Goal: Information Seeking & Learning: Learn about a topic

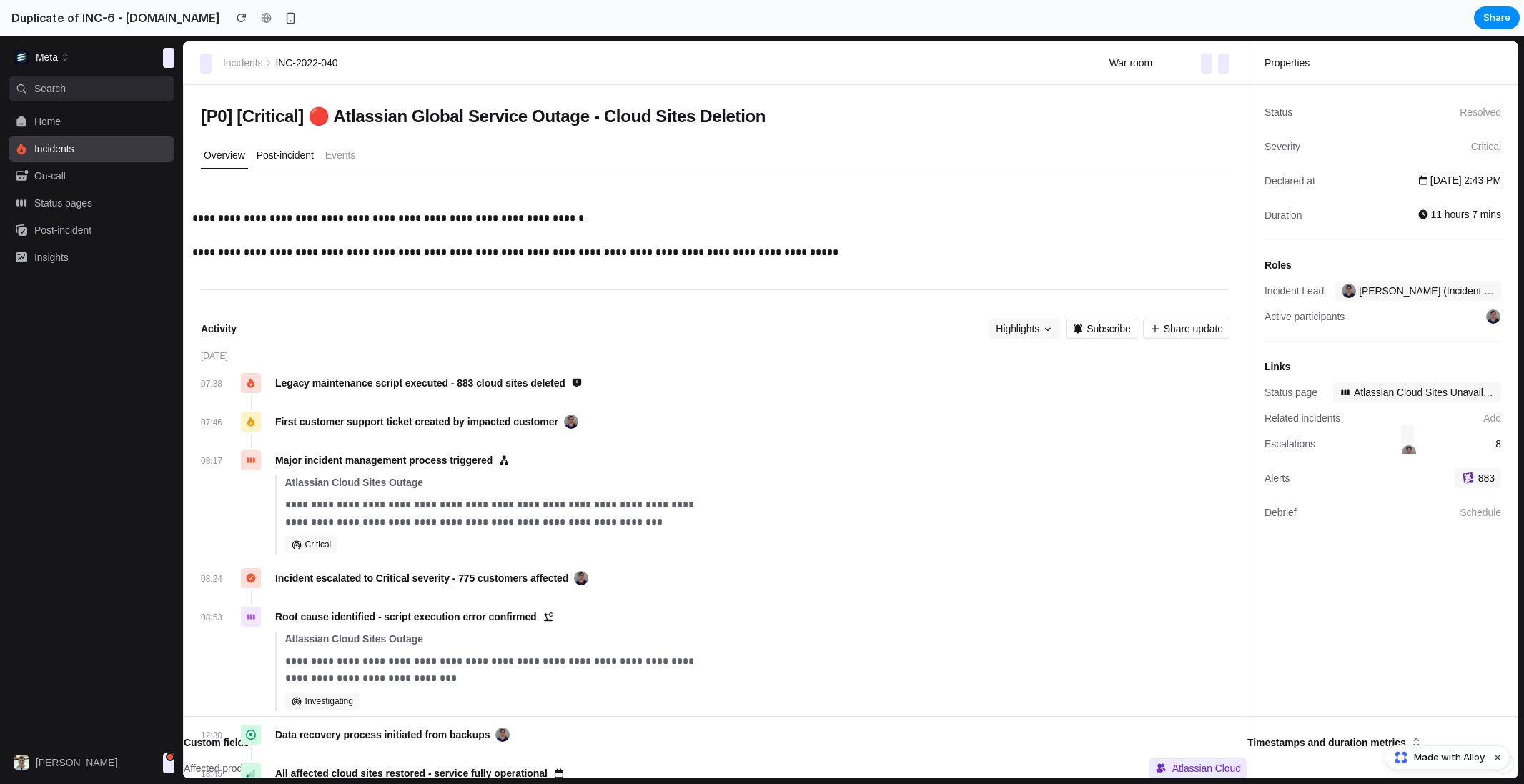
click at [279, 154] on p "Post-incident" at bounding box center [285, 154] width 57 height 14
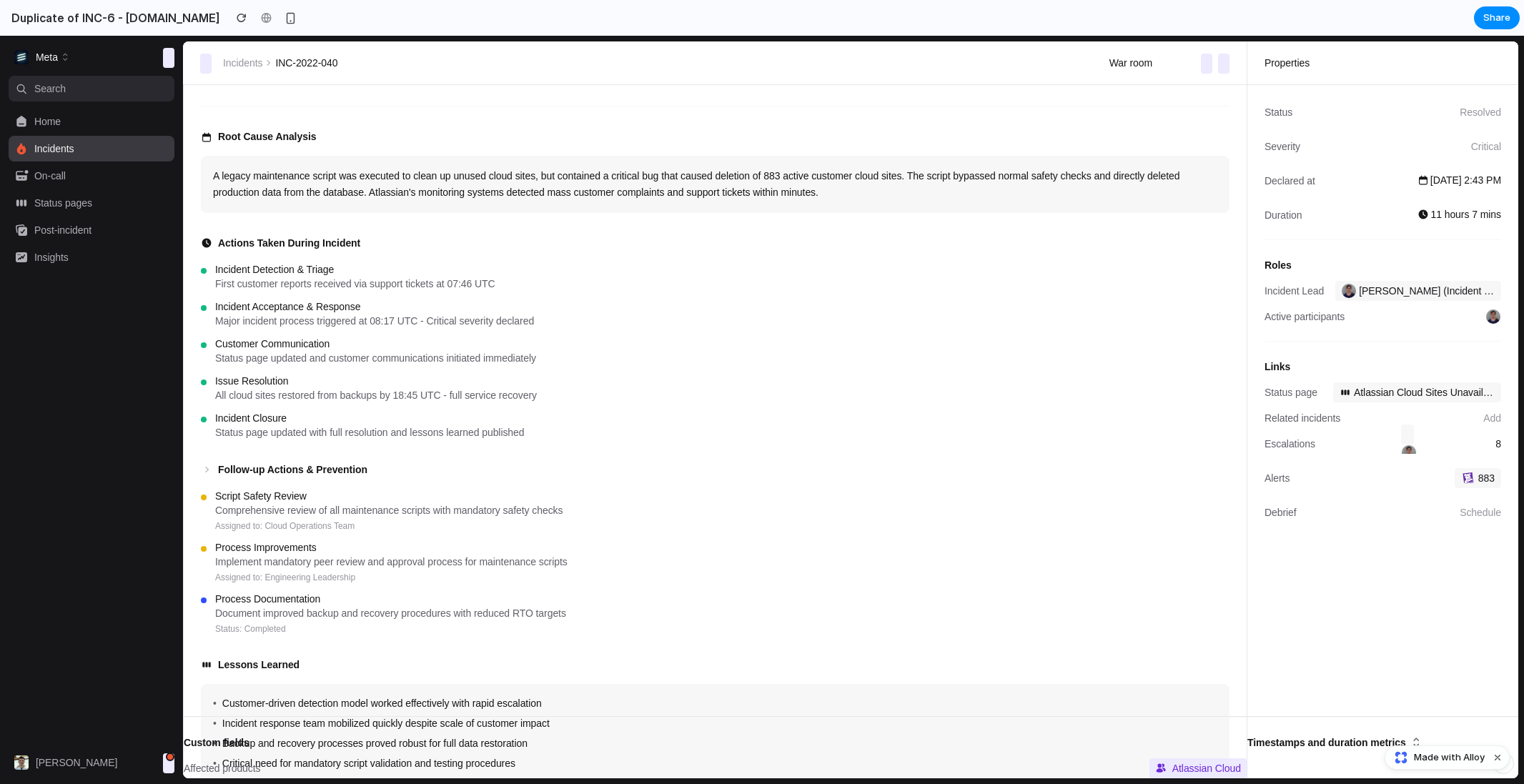
scroll to position [302, 0]
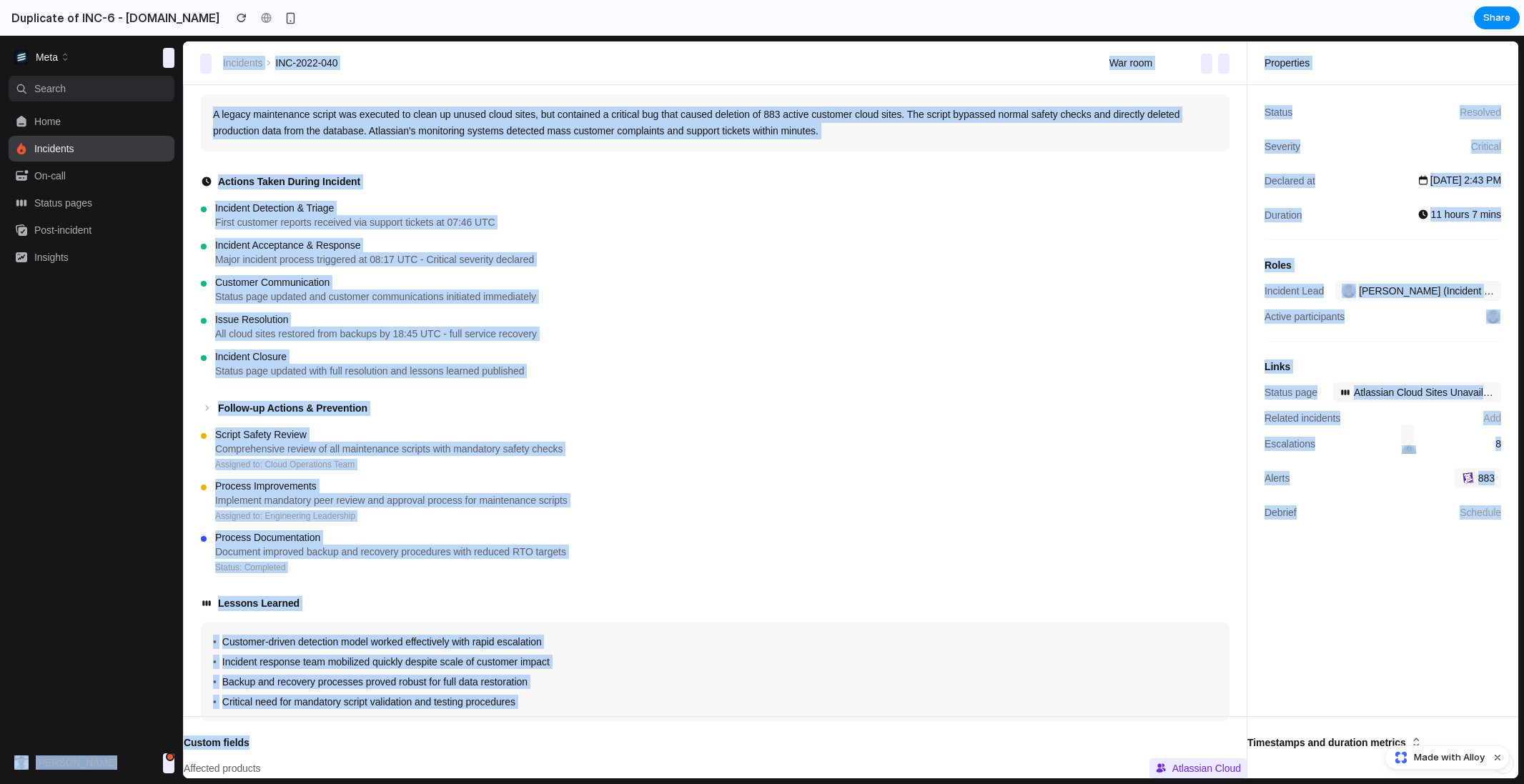
drag, startPoint x: 575, startPoint y: 756, endPoint x: 103, endPoint y: 344, distance: 626.5
click at [104, 345] on div "Meta Home Incidents On-call Status pages Post-incident Insights Alex Chen Meta …" at bounding box center [762, 409] width 1524 height 748
click at [122, 368] on nav "Search ⌘ K Home Incidents On-call Status pages Post-incident Insights" at bounding box center [91, 410] width 166 height 668
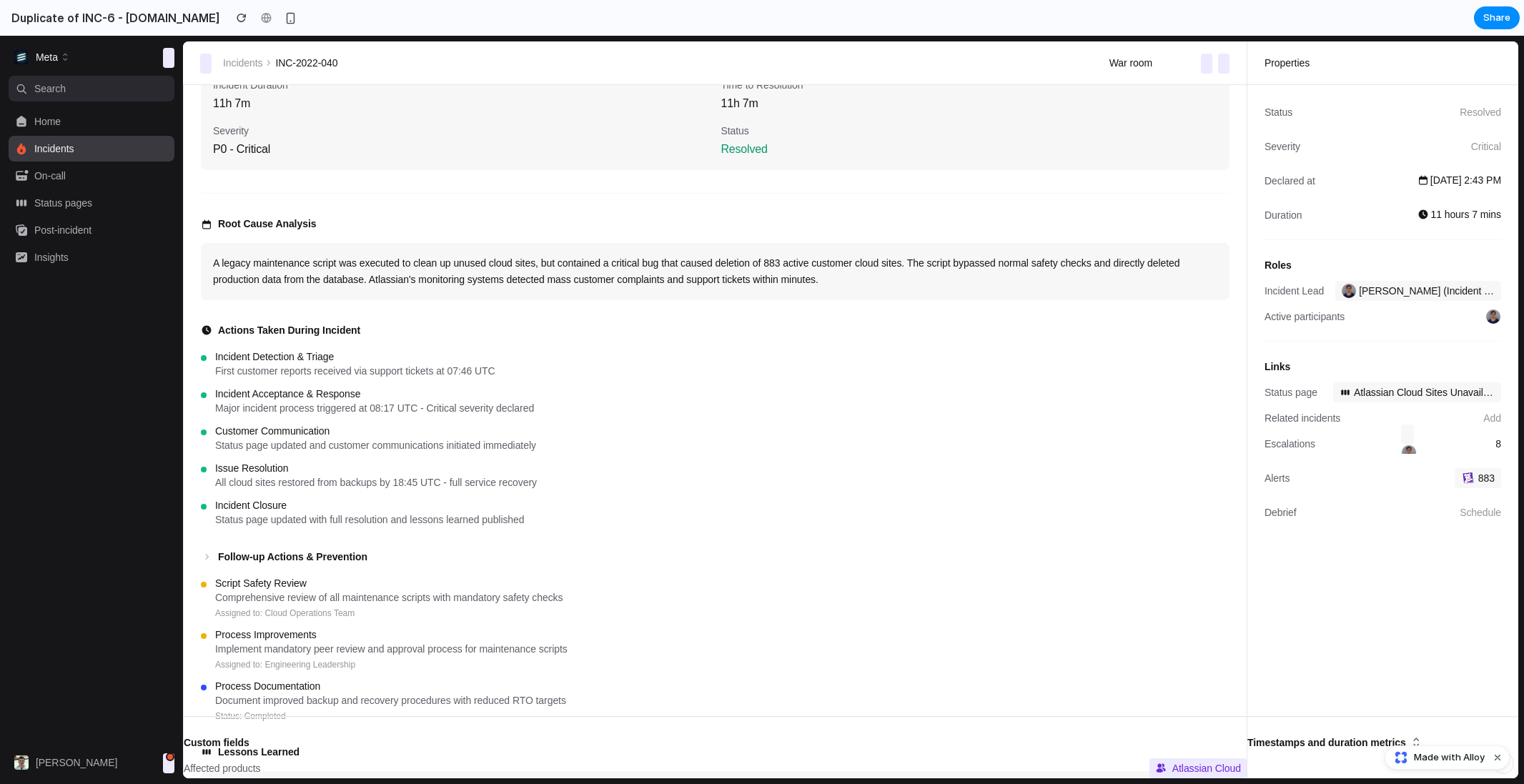
scroll to position [0, 0]
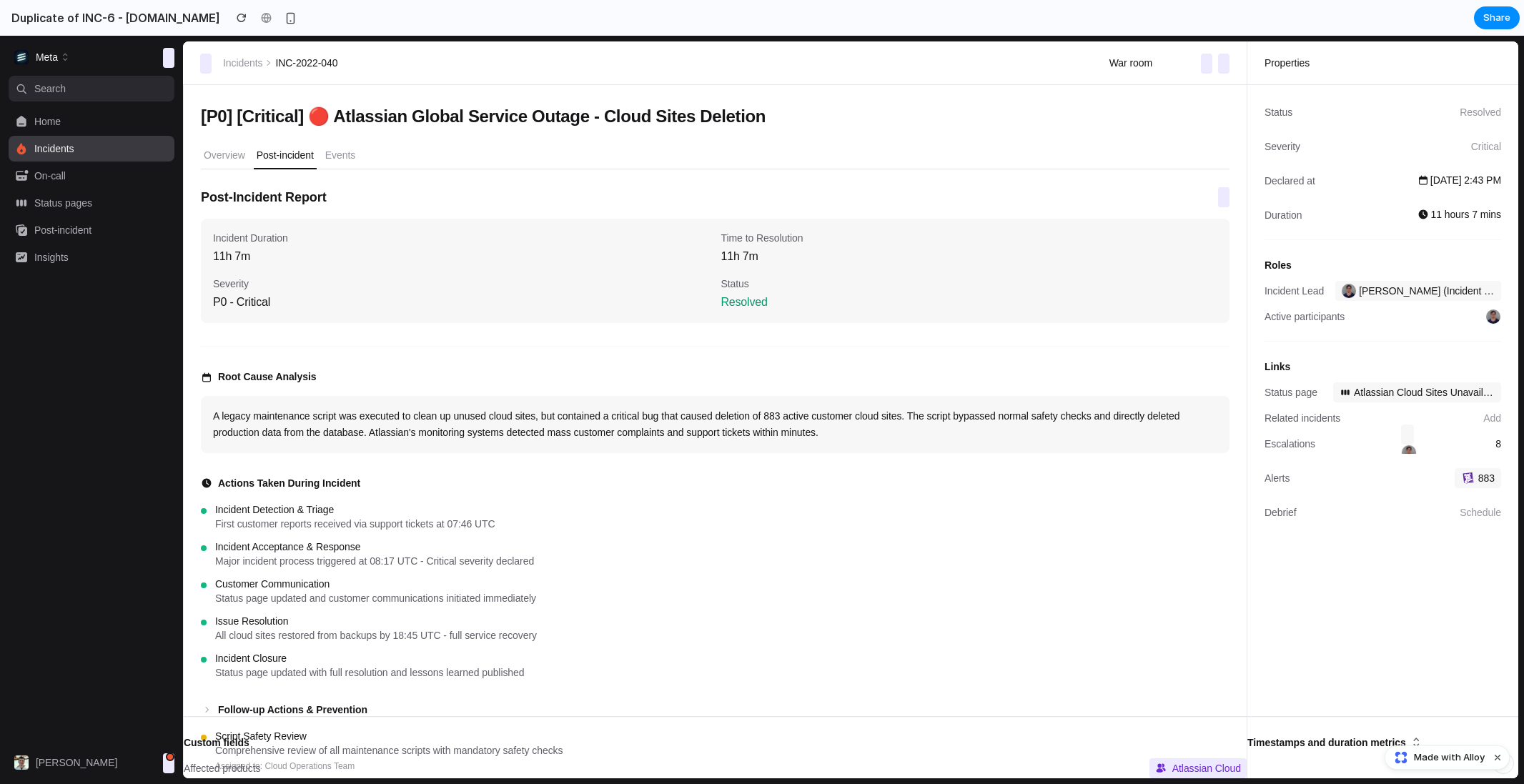
drag, startPoint x: 268, startPoint y: 129, endPoint x: 546, endPoint y: 357, distance: 359.5
click at [546, 357] on div "Apr 5 at 7:38 AM UTC 14 days [P0] [Critical] 🔴 Atlassian Global Service Outage …" at bounding box center [714, 583] width 1028 height 995
click at [546, 357] on div "Post-Incident Report Incident Duration 11h 7m Time to Resolution 11h 7m Severit…" at bounding box center [714, 609] width 1028 height 847
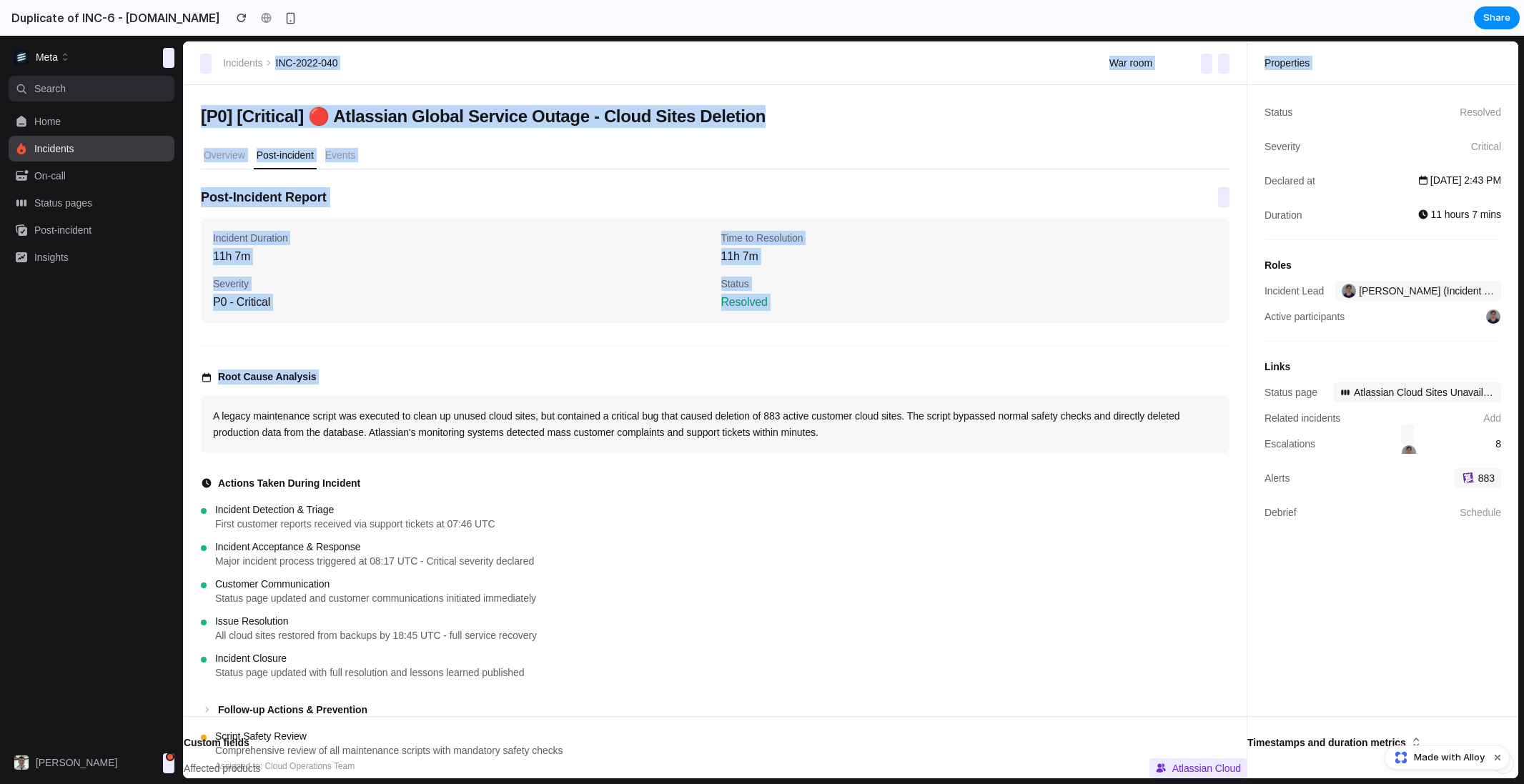
drag, startPoint x: 689, startPoint y: 405, endPoint x: 410, endPoint y: 45, distance: 455.5
click at [410, 45] on div "Incidents INC-2022-040 War room ⌘ K Properties Apr 5 at 7:38 AM UTC 14 days [P0…" at bounding box center [850, 410] width 1335 height 737
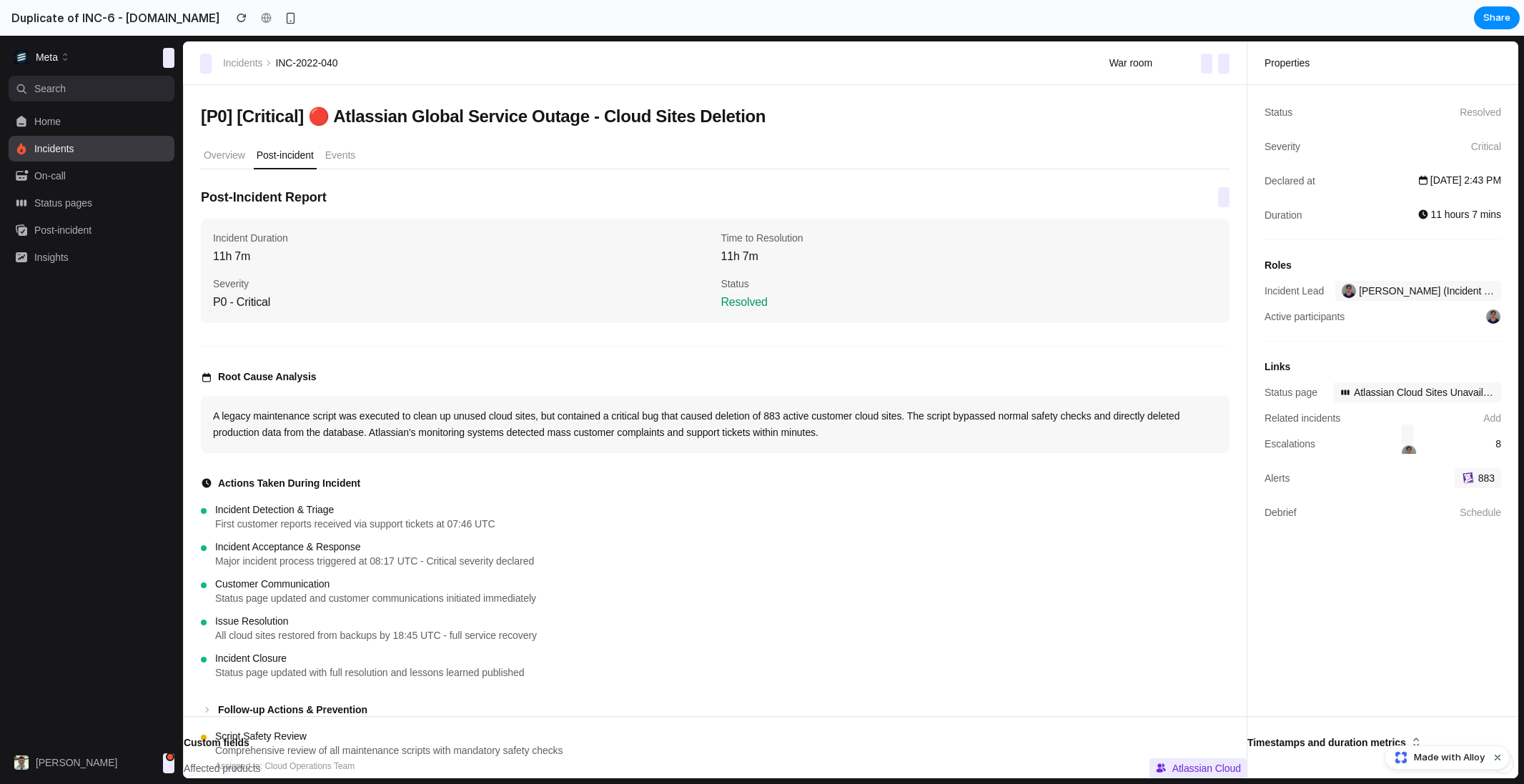
click at [514, 149] on div "Overview Post-incident Events" at bounding box center [714, 156] width 1028 height 27
click at [1219, 68] on span at bounding box center [1224, 64] width 12 height 20
click at [1204, 68] on span at bounding box center [1207, 64] width 12 height 20
click at [1177, 121] on button "[P0] [Critical] 🔴 Atlassian Global Service Outage - Cloud Sites Deletion" at bounding box center [706, 115] width 1028 height 40
click at [984, 83] on div "Incidents INC-2022-040 War room ⌘ K" at bounding box center [714, 62] width 1064 height 43
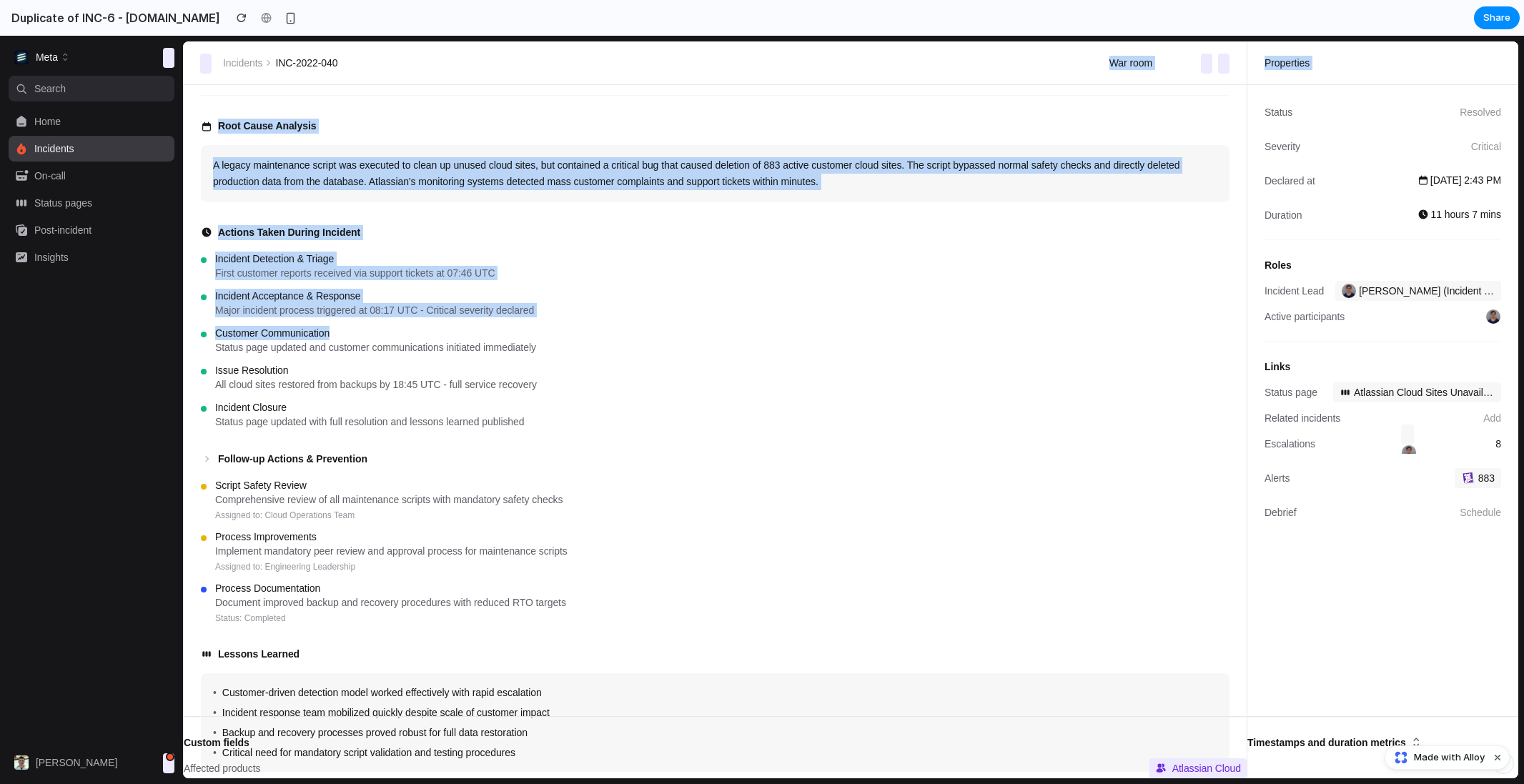
drag, startPoint x: 889, startPoint y: 336, endPoint x: 677, endPoint y: 54, distance: 352.8
click at [677, 55] on div "Incidents INC-2022-040 War room ⌘ K Properties Apr 5 at 7:38 AM UTC 14 days [P0…" at bounding box center [850, 410] width 1335 height 737
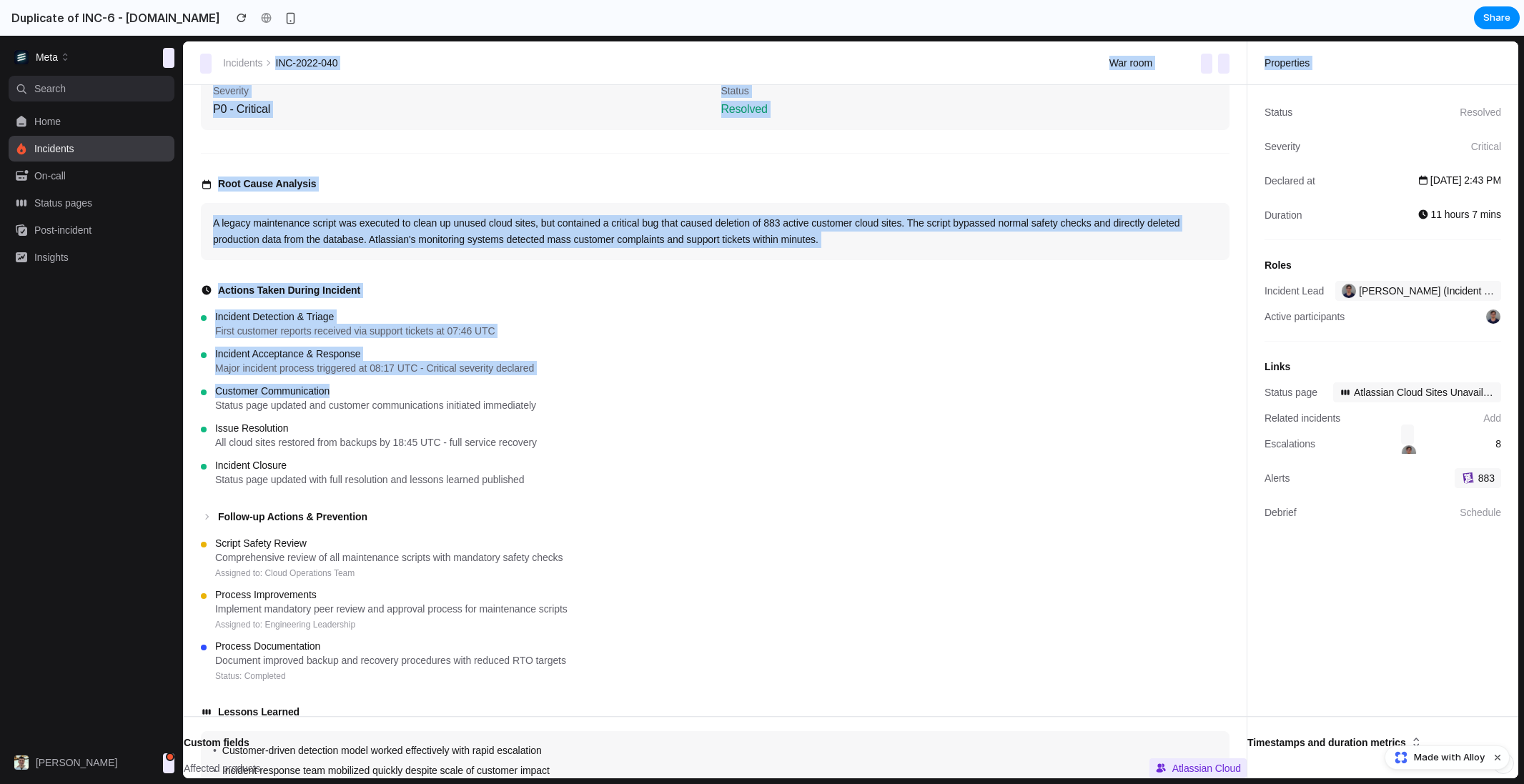
click at [731, 286] on h4 "Actions Taken During Incident" at bounding box center [714, 291] width 1028 height 15
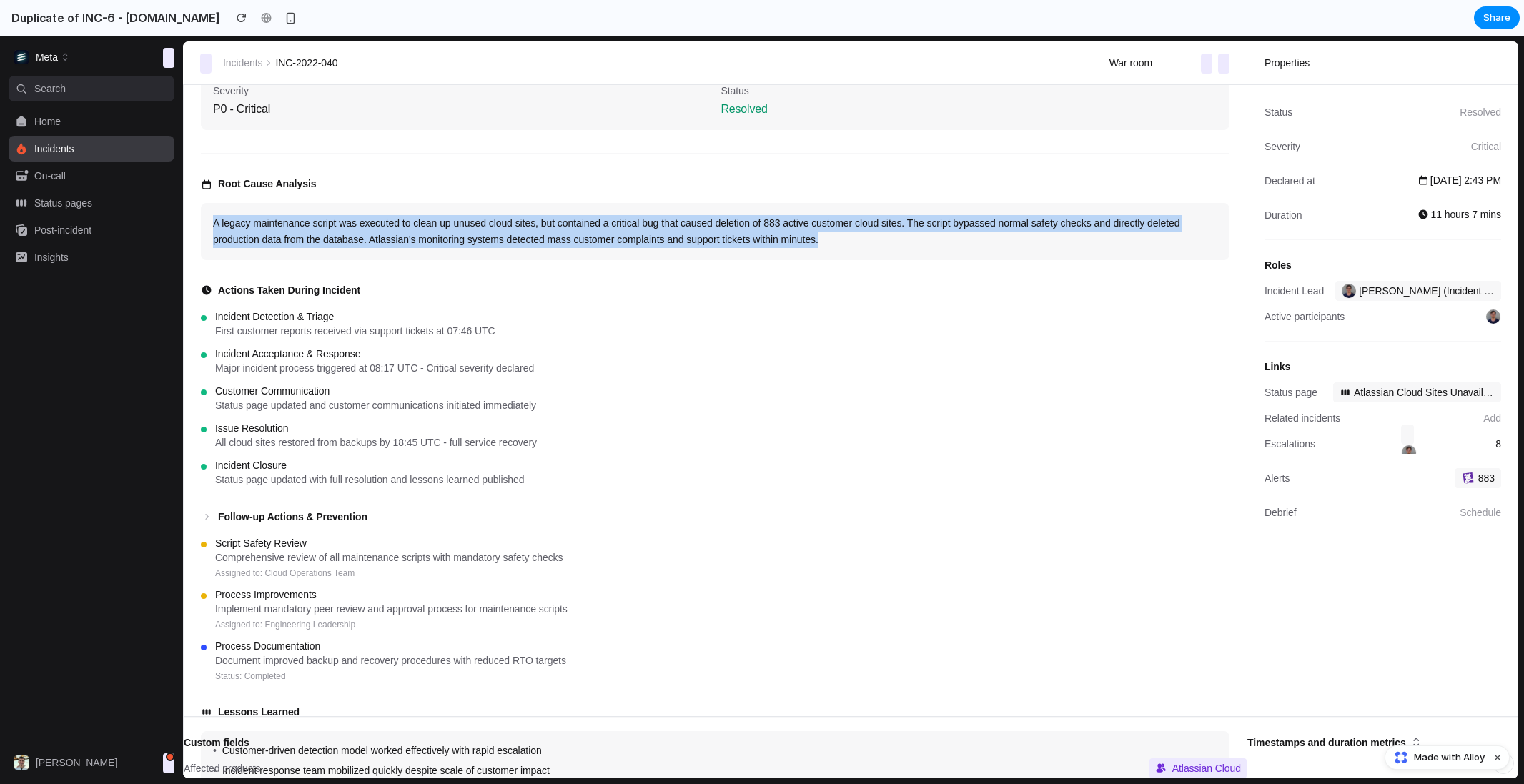
drag, startPoint x: 685, startPoint y: 213, endPoint x: 710, endPoint y: 292, distance: 82.9
click at [710, 292] on div "Post-Incident Report Incident Duration 11h 7m Time to Resolution 11h 7m Severit…" at bounding box center [714, 416] width 1028 height 847
click at [710, 292] on h4 "Actions Taken During Incident" at bounding box center [714, 291] width 1028 height 15
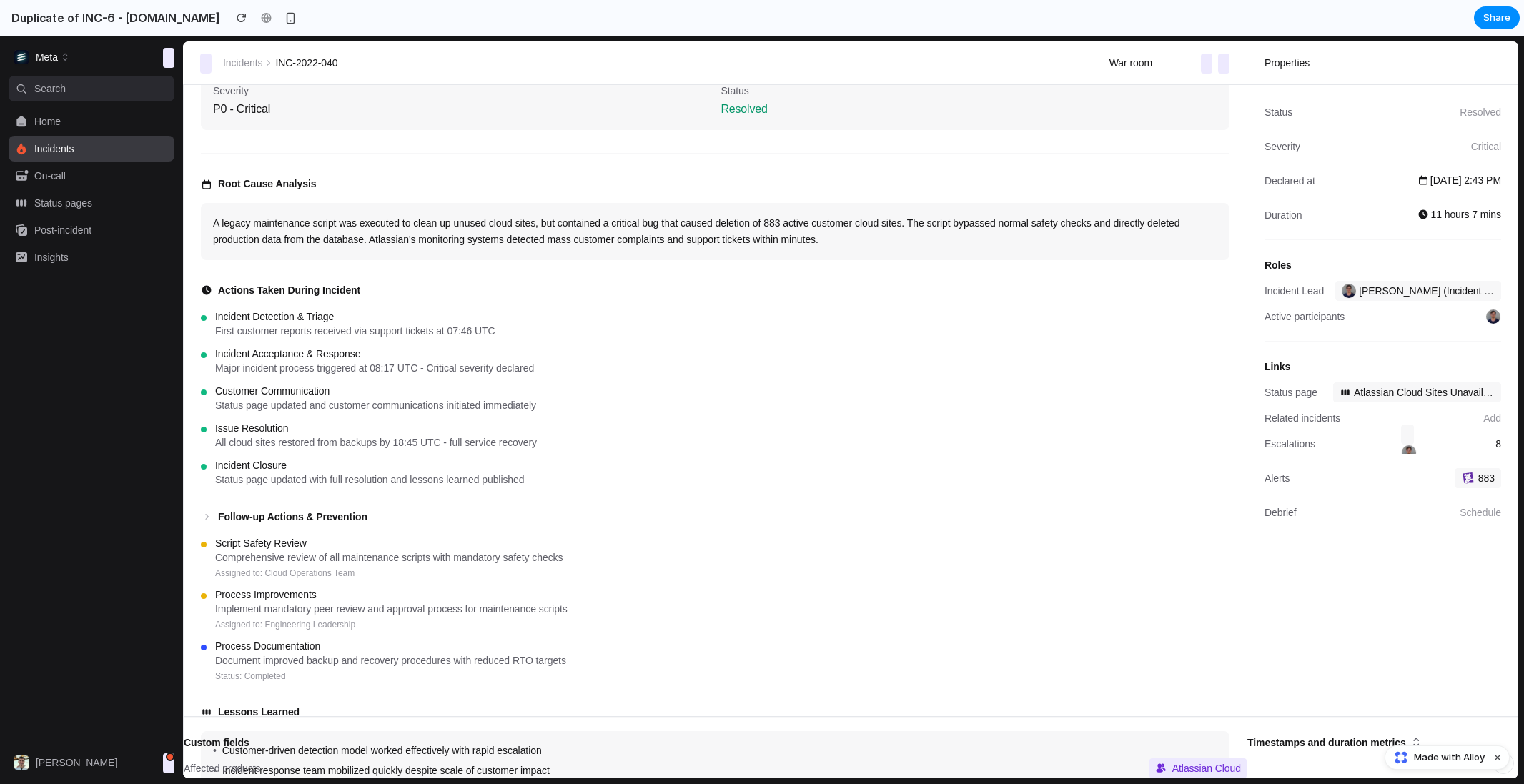
scroll to position [0, 0]
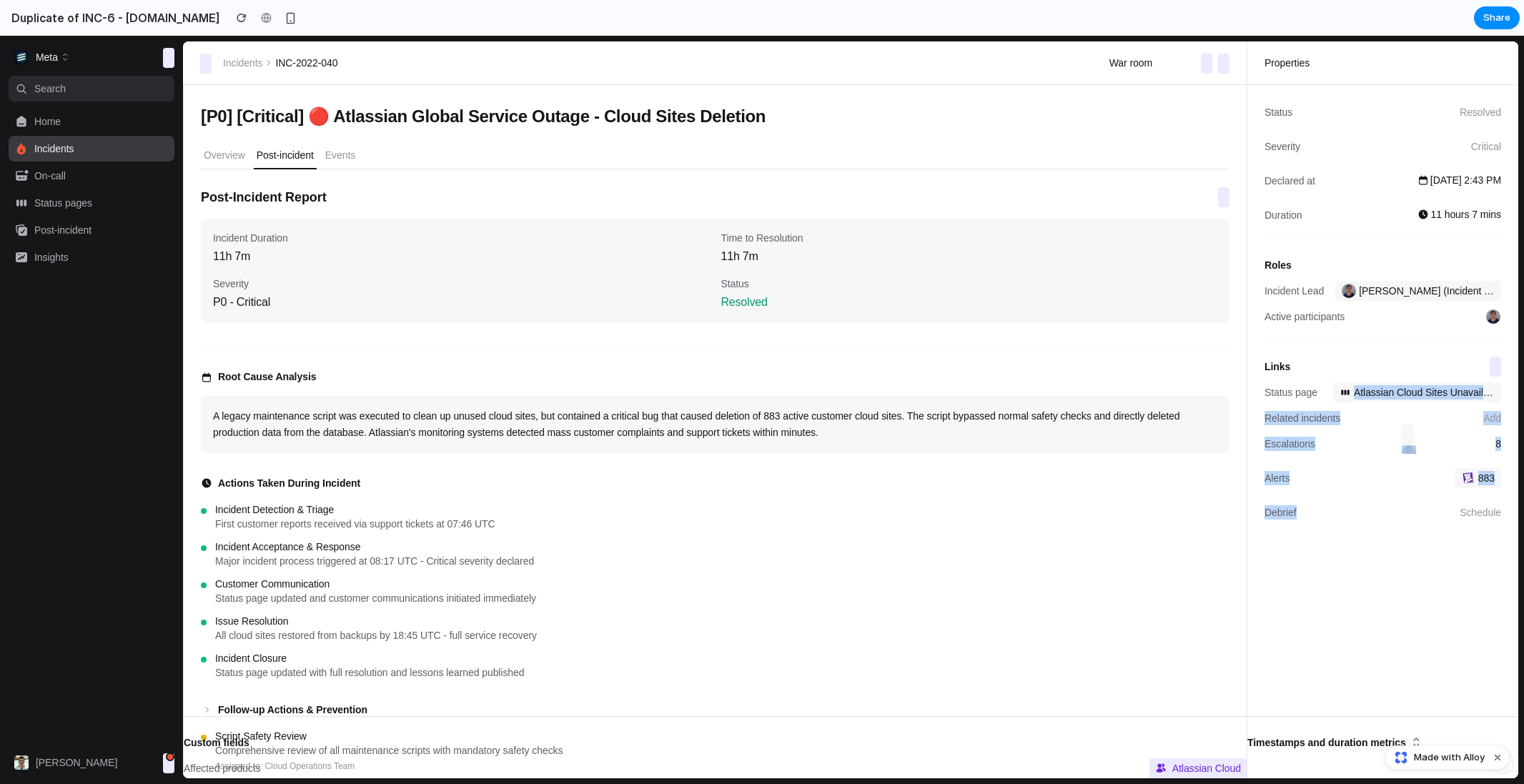
drag, startPoint x: 1375, startPoint y: 583, endPoint x: 1334, endPoint y: 375, distance: 212.0
click at [1338, 380] on aside "Status Resolved Severity Critical Declared at Dec 15 at 2:43 PM Duration 11 hou…" at bounding box center [1382, 432] width 271 height 693
click at [1371, 362] on div "Links" at bounding box center [1382, 366] width 237 height 21
drag, startPoint x: 1379, startPoint y: 348, endPoint x: 1396, endPoint y: 599, distance: 251.6
click at [1396, 593] on aside "Status Resolved Severity Critical Declared at Dec 15 at 2:43 PM Duration 11 hou…" at bounding box center [1382, 432] width 271 height 693
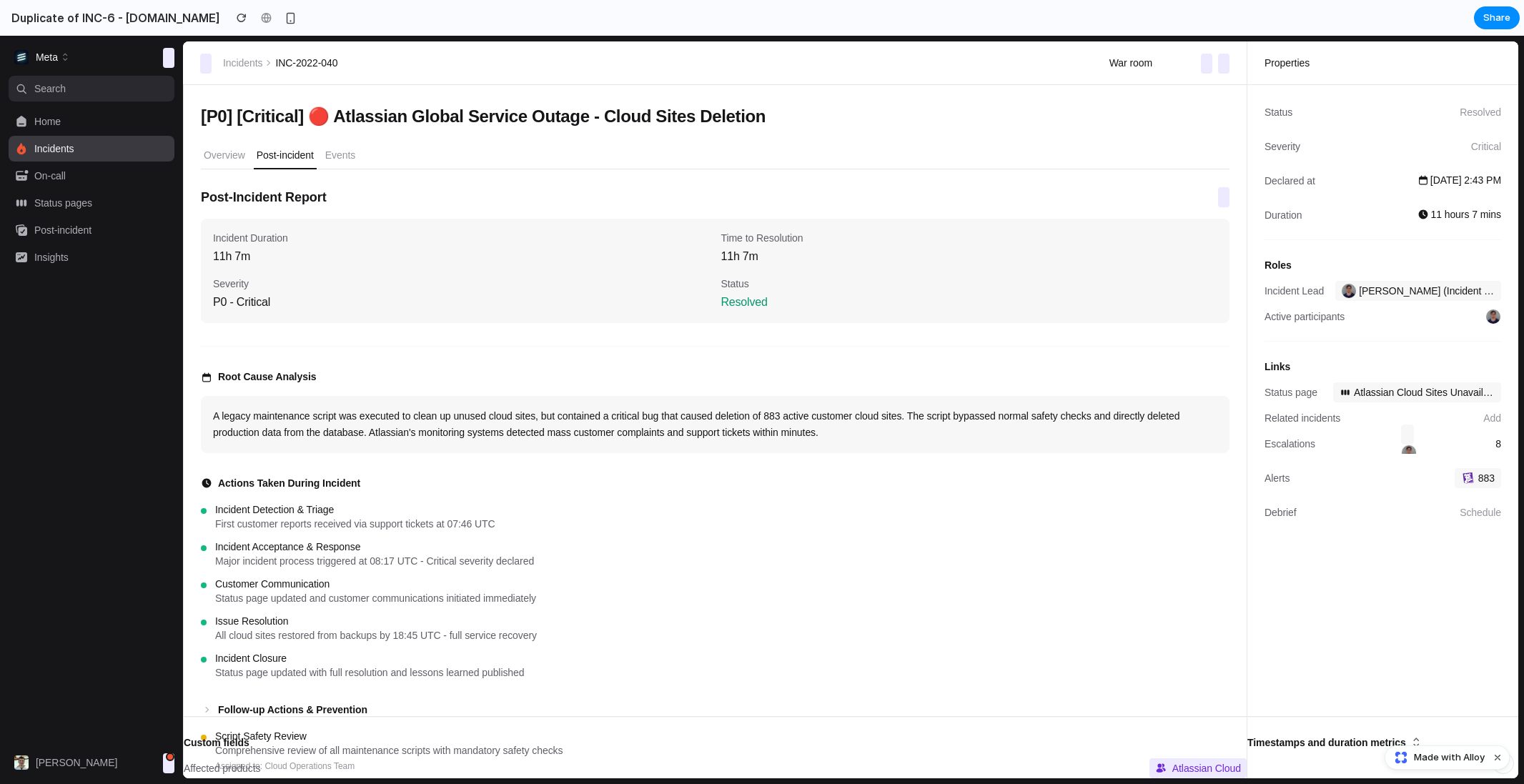
click at [1396, 599] on aside "Status Resolved Severity Critical Declared at Dec 15 at 2:43 PM Duration 11 hou…" at bounding box center [1382, 432] width 271 height 693
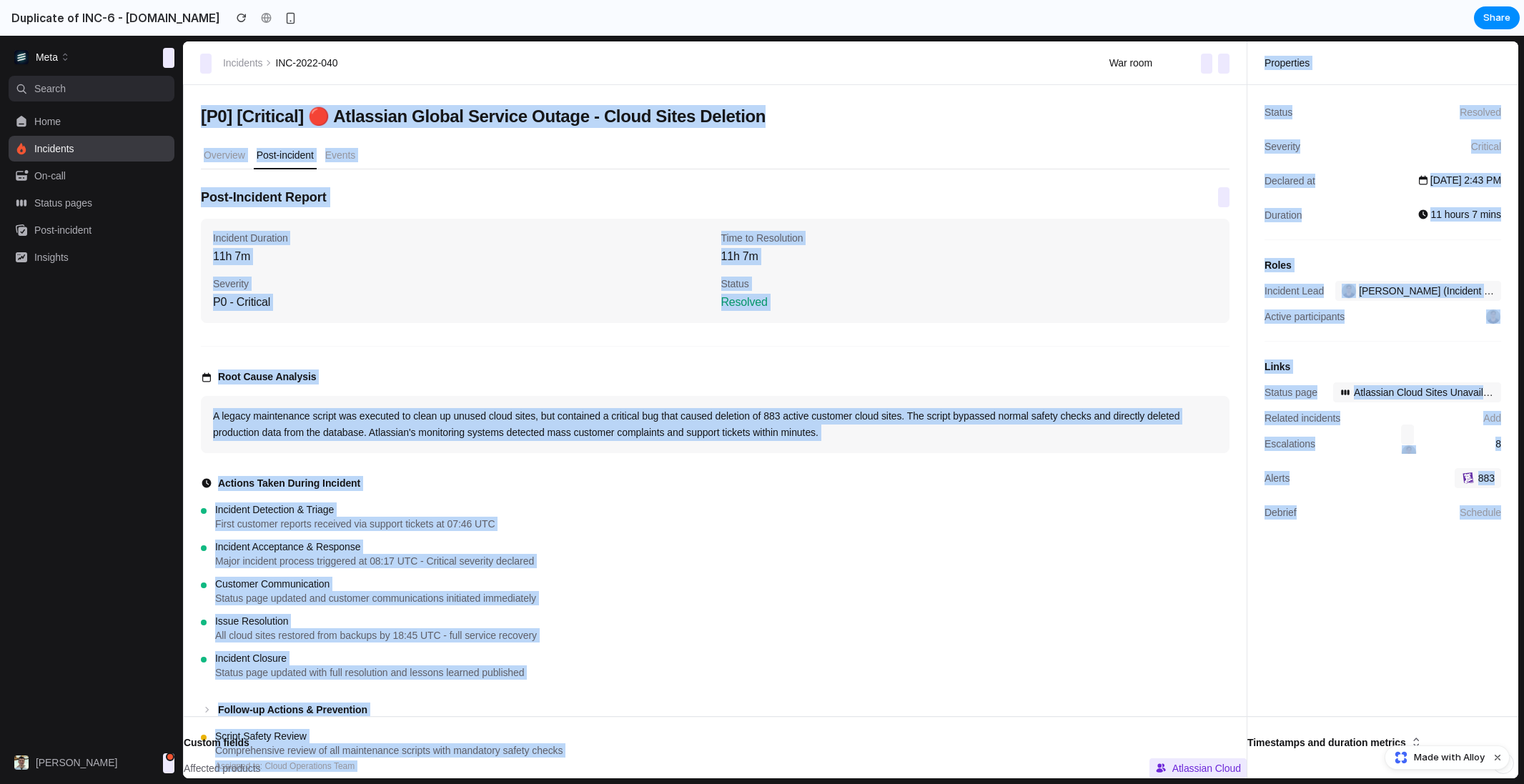
drag, startPoint x: 1396, startPoint y: 599, endPoint x: 1393, endPoint y: -154, distance: 753.0
click at [1393, 35] on html "Meta Home Incidents On-call Status pages Post-incident Insights Alex Chen Meta …" at bounding box center [762, 409] width 1524 height 748
click at [1379, 54] on div "Properties" at bounding box center [1382, 62] width 272 height 43
drag, startPoint x: 1379, startPoint y: 40, endPoint x: 1389, endPoint y: 670, distance: 630.1
click at [1389, 670] on div "Incidents INC-2022-040 War room ⌘ K Properties Apr 5 at 7:38 AM UTC 14 days [P0…" at bounding box center [854, 409] width 1341 height 748
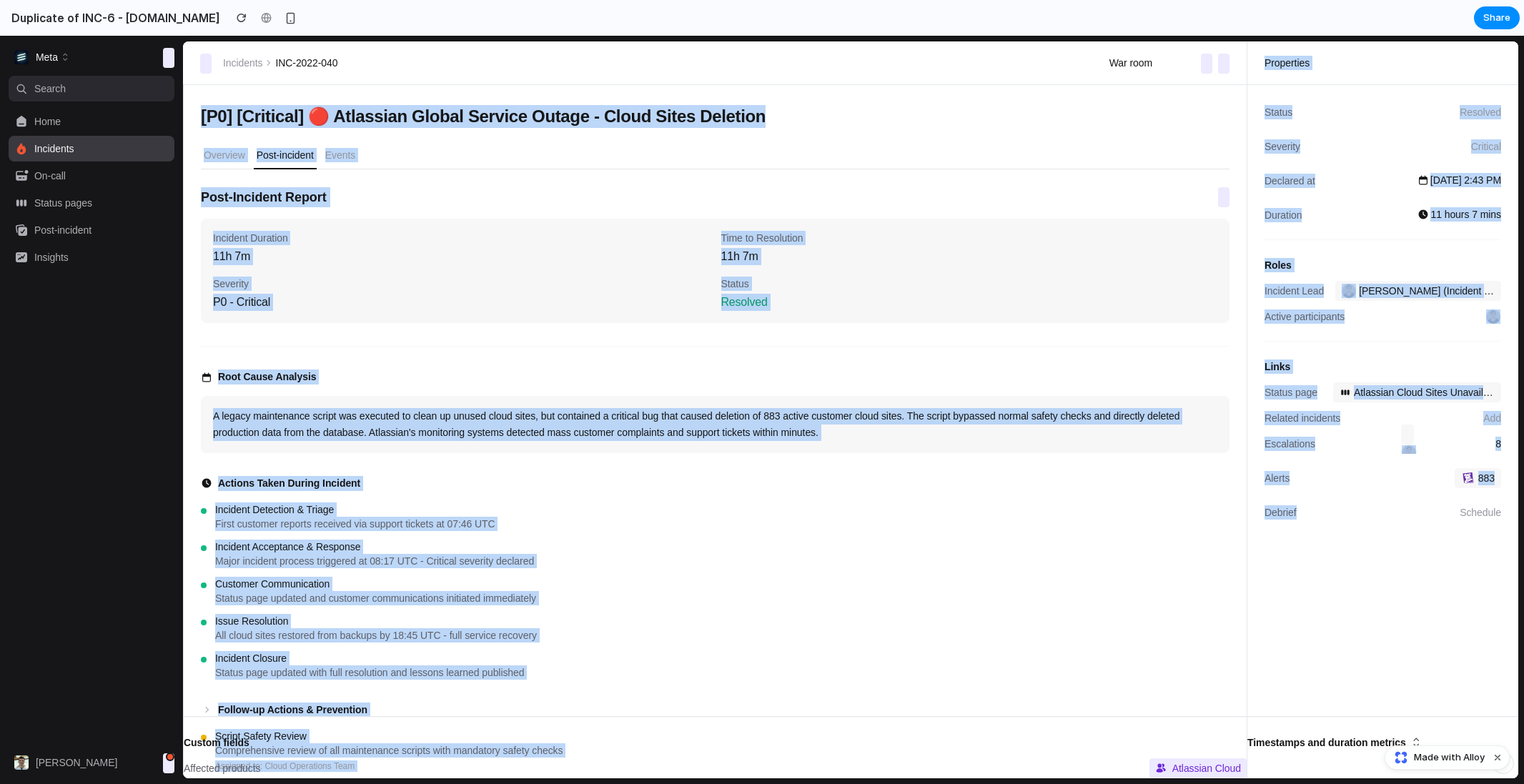
click at [1389, 670] on aside "Status Resolved Severity Critical Declared at Dec 15 at 2:43 PM Duration 11 hou…" at bounding box center [1382, 432] width 271 height 693
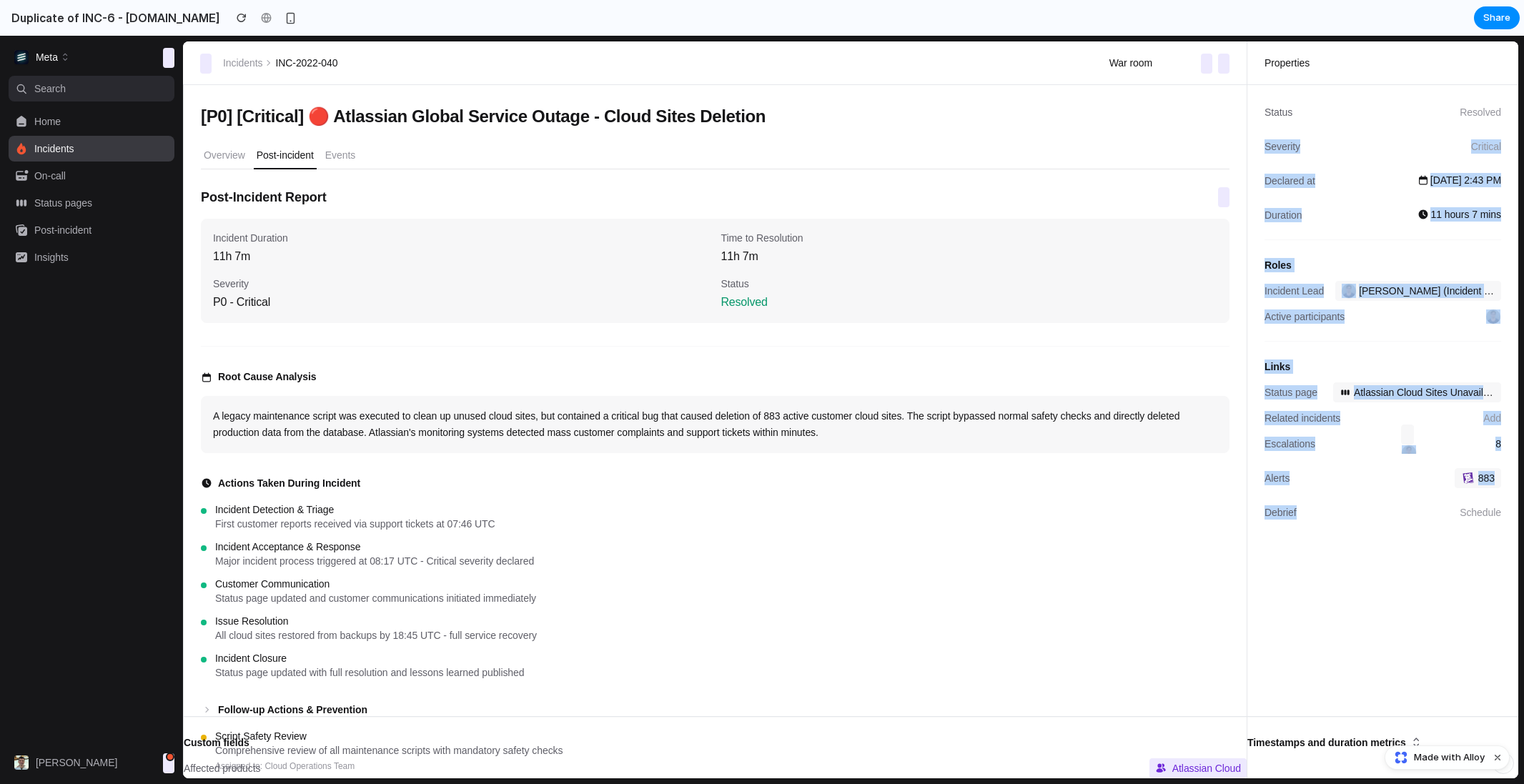
drag, startPoint x: 1387, startPoint y: 426, endPoint x: 1381, endPoint y: 138, distance: 288.1
click at [1379, 138] on aside "Status Resolved Severity Critical Declared at Dec 15 at 2:43 PM Duration 11 hou…" at bounding box center [1382, 432] width 271 height 693
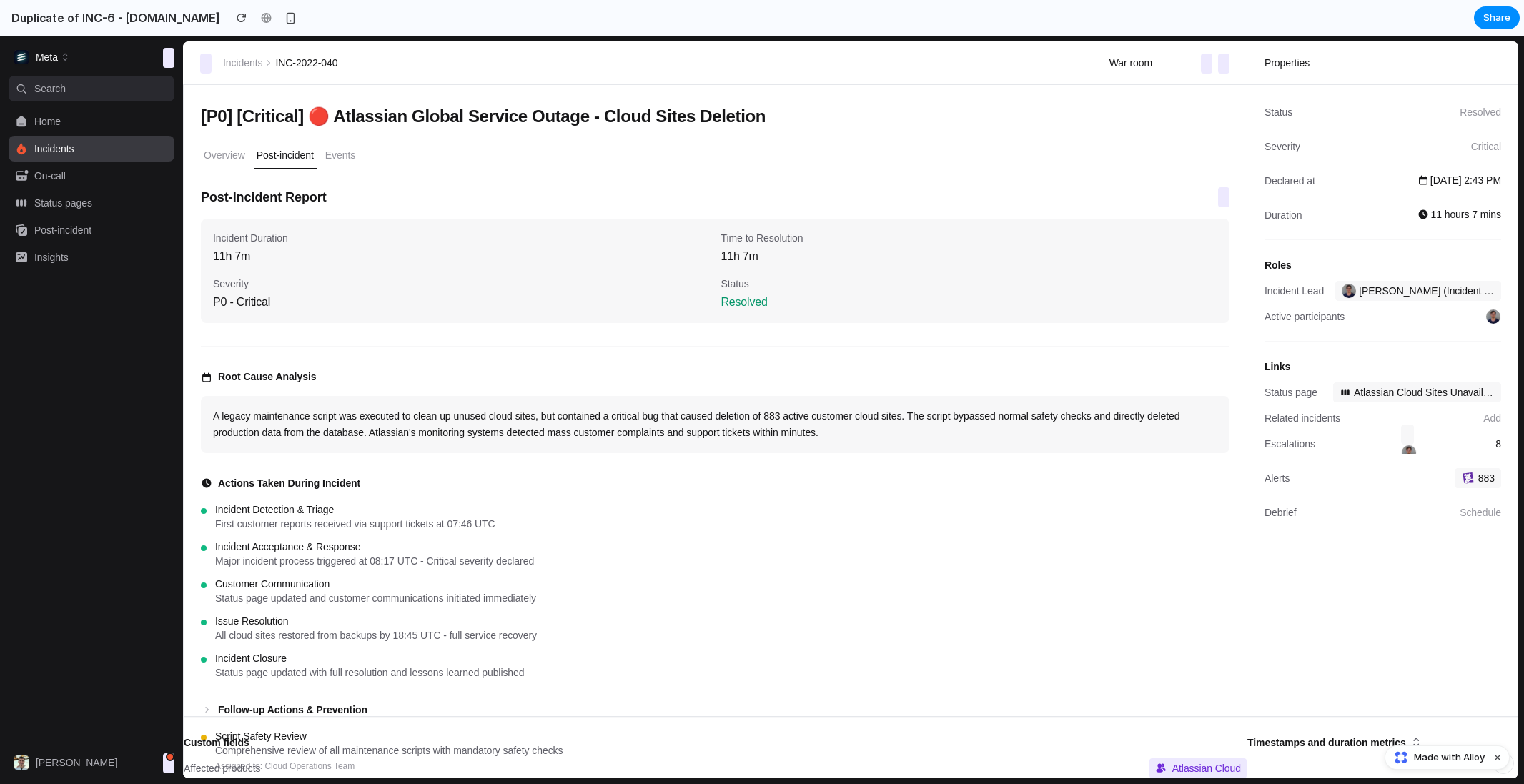
click at [1358, 80] on div "Properties" at bounding box center [1382, 62] width 272 height 43
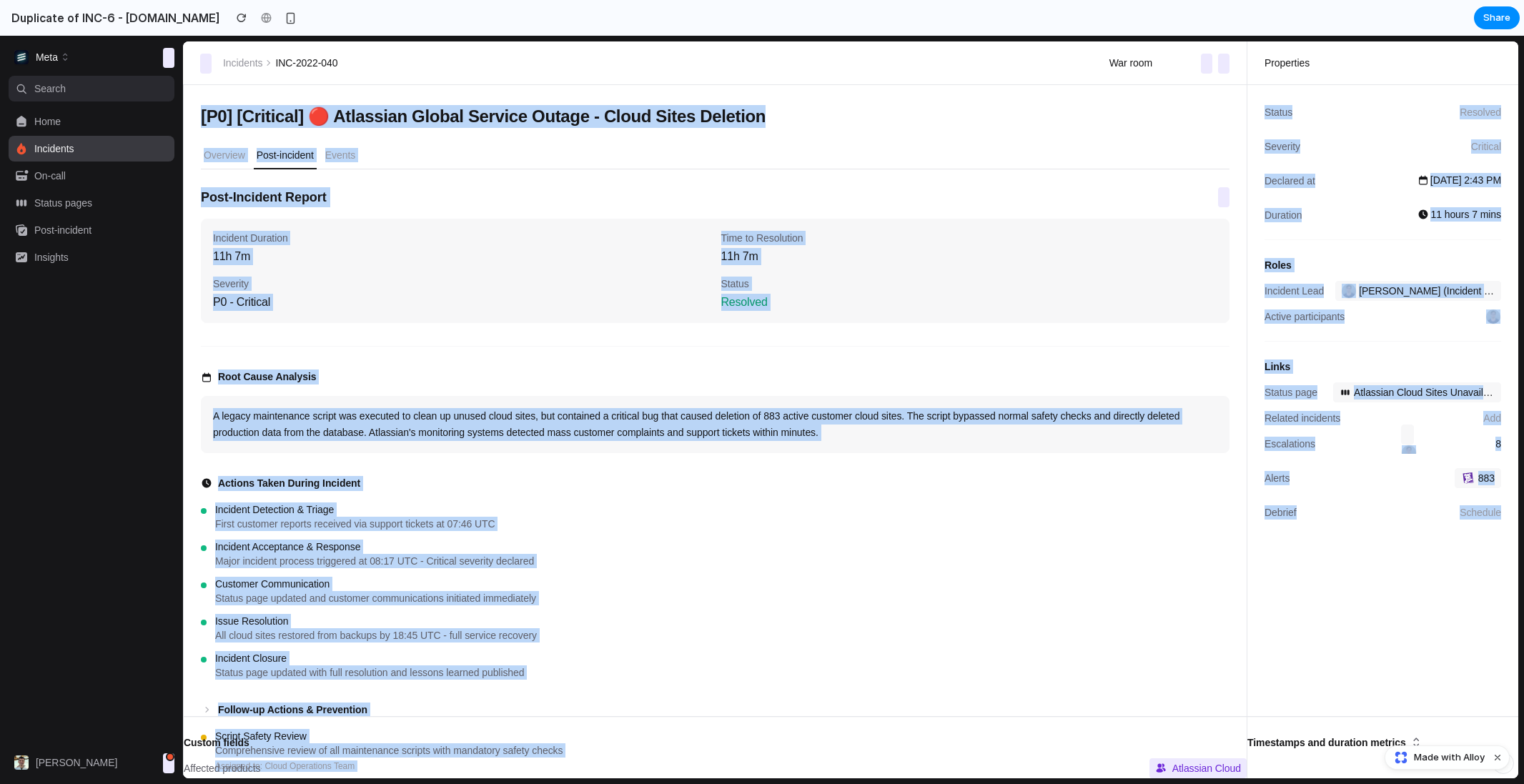
drag, startPoint x: 1360, startPoint y: 68, endPoint x: 1409, endPoint y: 534, distance: 468.6
click at [1409, 534] on div "Incidents INC-2022-040 War room ⌘ K Properties Apr 5 at 7:38 AM UTC 14 days [P0…" at bounding box center [850, 410] width 1335 height 737
click at [1409, 534] on dl "Status Resolved Severity Critical Declared at Dec 15 at 2:43 PM Duration 11 hou…" at bounding box center [1382, 335] width 237 height 466
drag, startPoint x: 1409, startPoint y: 534, endPoint x: 1395, endPoint y: 1, distance: 533.2
click at [1395, 35] on html "Meta Home Incidents On-call Status pages Post-incident Insights Alex Chen Meta …" at bounding box center [762, 409] width 1524 height 748
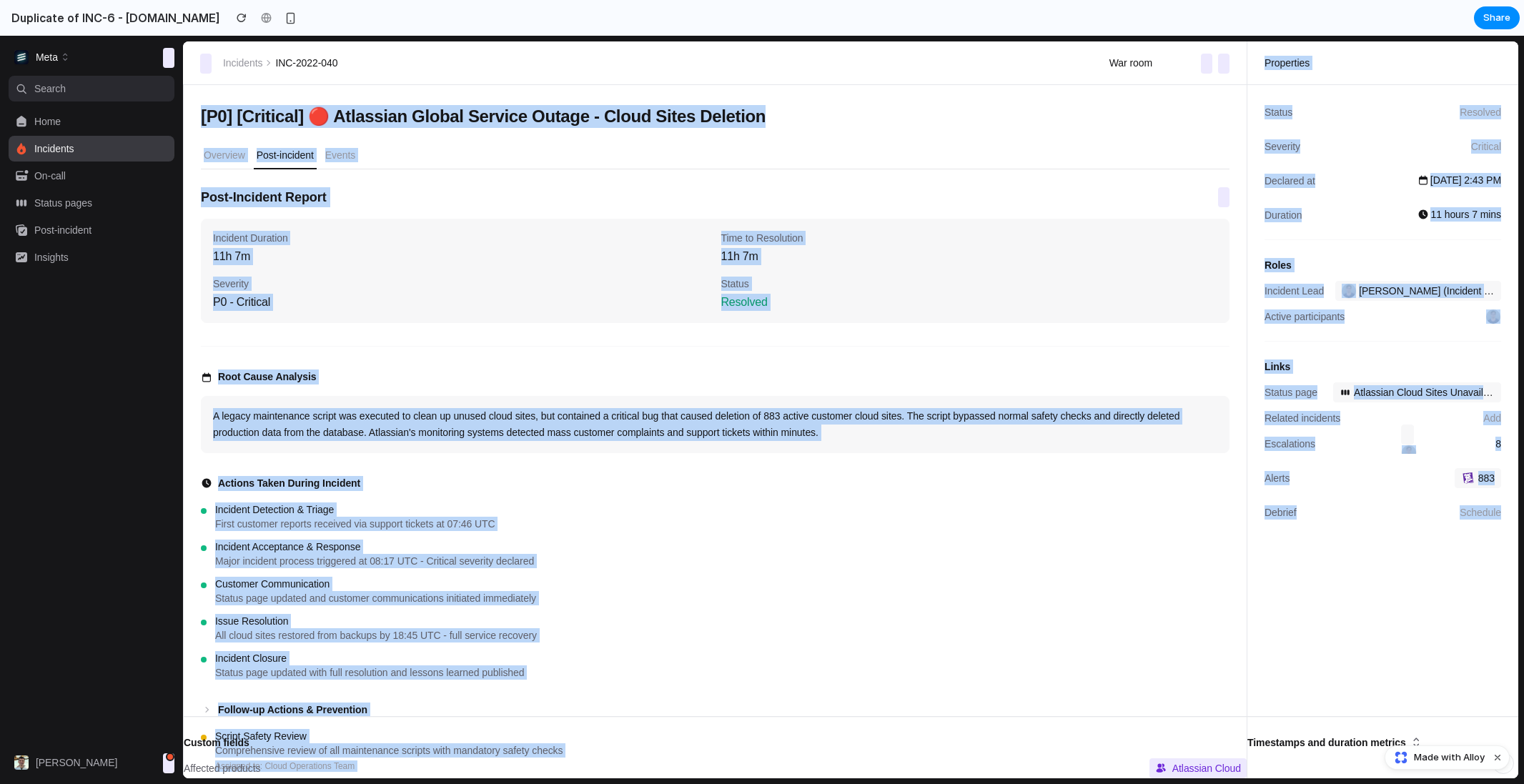
click at [1394, 163] on div "Status Resolved Severity Critical Declared at Dec 15 at 2:43 PM Duration 11 hou…" at bounding box center [1382, 164] width 237 height 123
drag, startPoint x: 1380, startPoint y: 164, endPoint x: 1380, endPoint y: 504, distance: 340.0
click at [1380, 504] on div "Incidents INC-2022-040 War room ⌘ K Properties Apr 5 at 7:38 AM UTC 14 days [P0…" at bounding box center [850, 410] width 1335 height 737
click at [1380, 504] on div "Debrief Schedule" at bounding box center [1382, 513] width 237 height 20
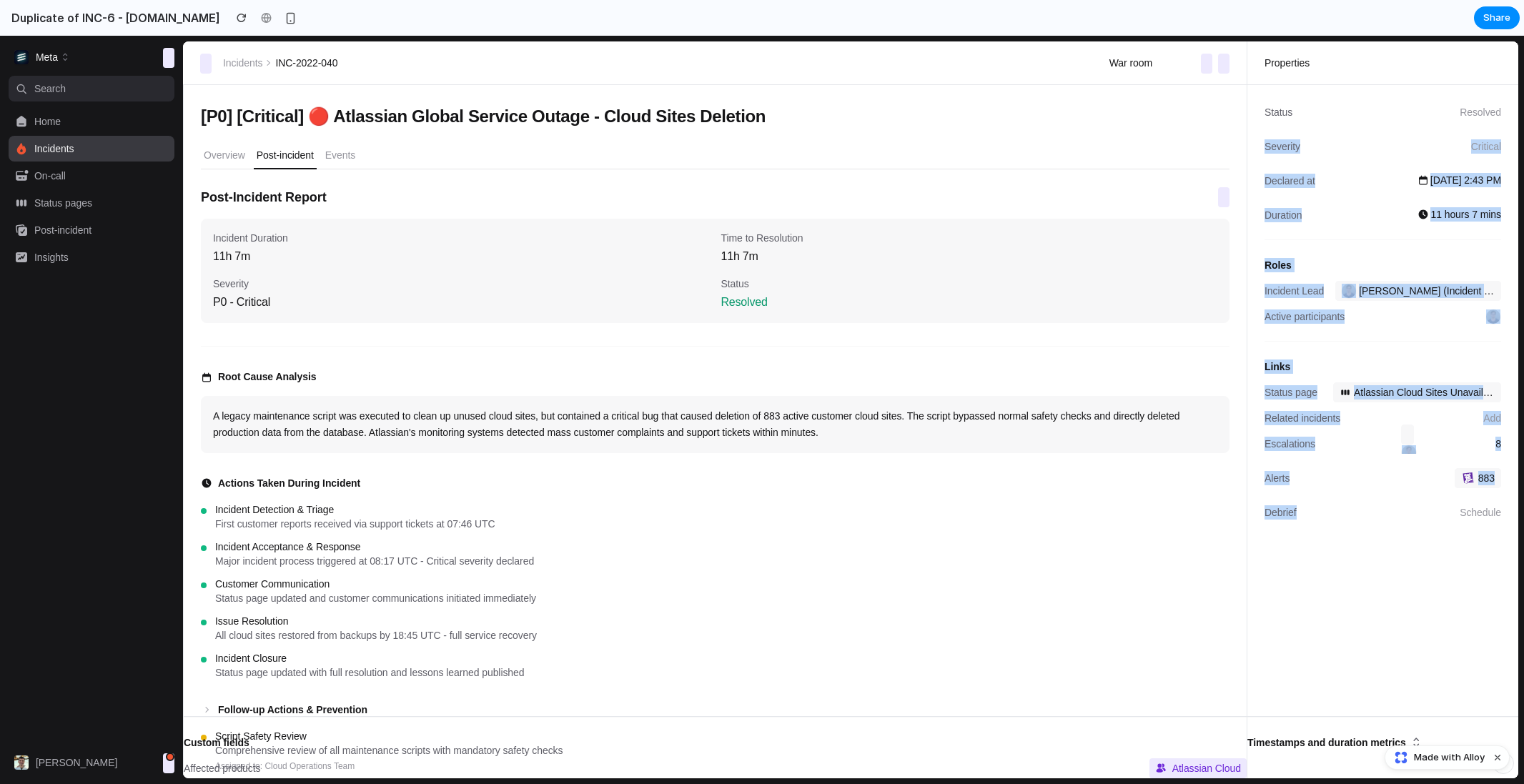
drag, startPoint x: 1385, startPoint y: 518, endPoint x: 1326, endPoint y: 119, distance: 403.3
click at [1326, 119] on dl "Status Resolved Severity Critical Declared at Dec 15 at 2:43 PM Duration 11 hou…" at bounding box center [1382, 335] width 237 height 466
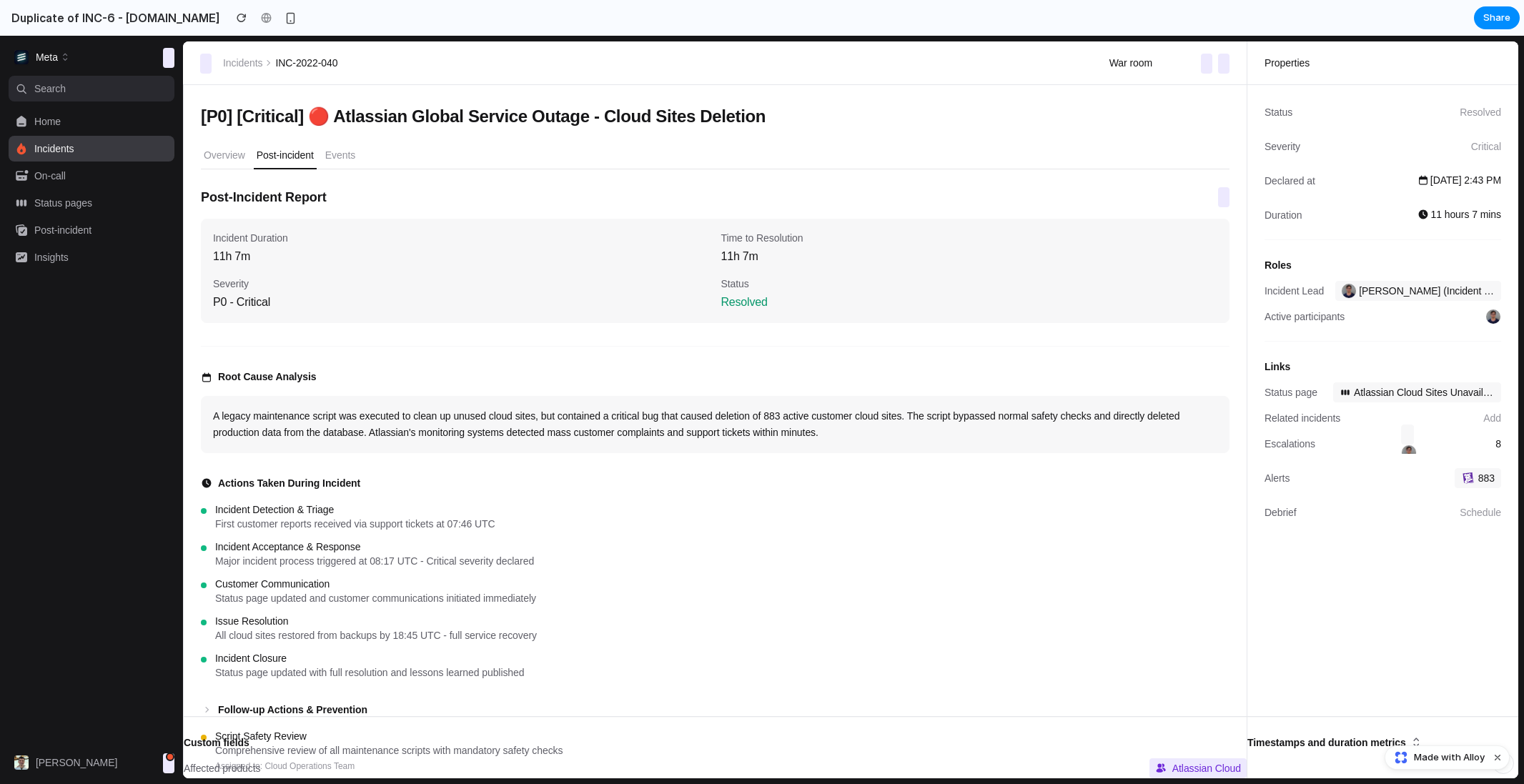
click at [1331, 181] on div "Declared at Dec 15 at 2:43 PM" at bounding box center [1382, 181] width 237 height 20
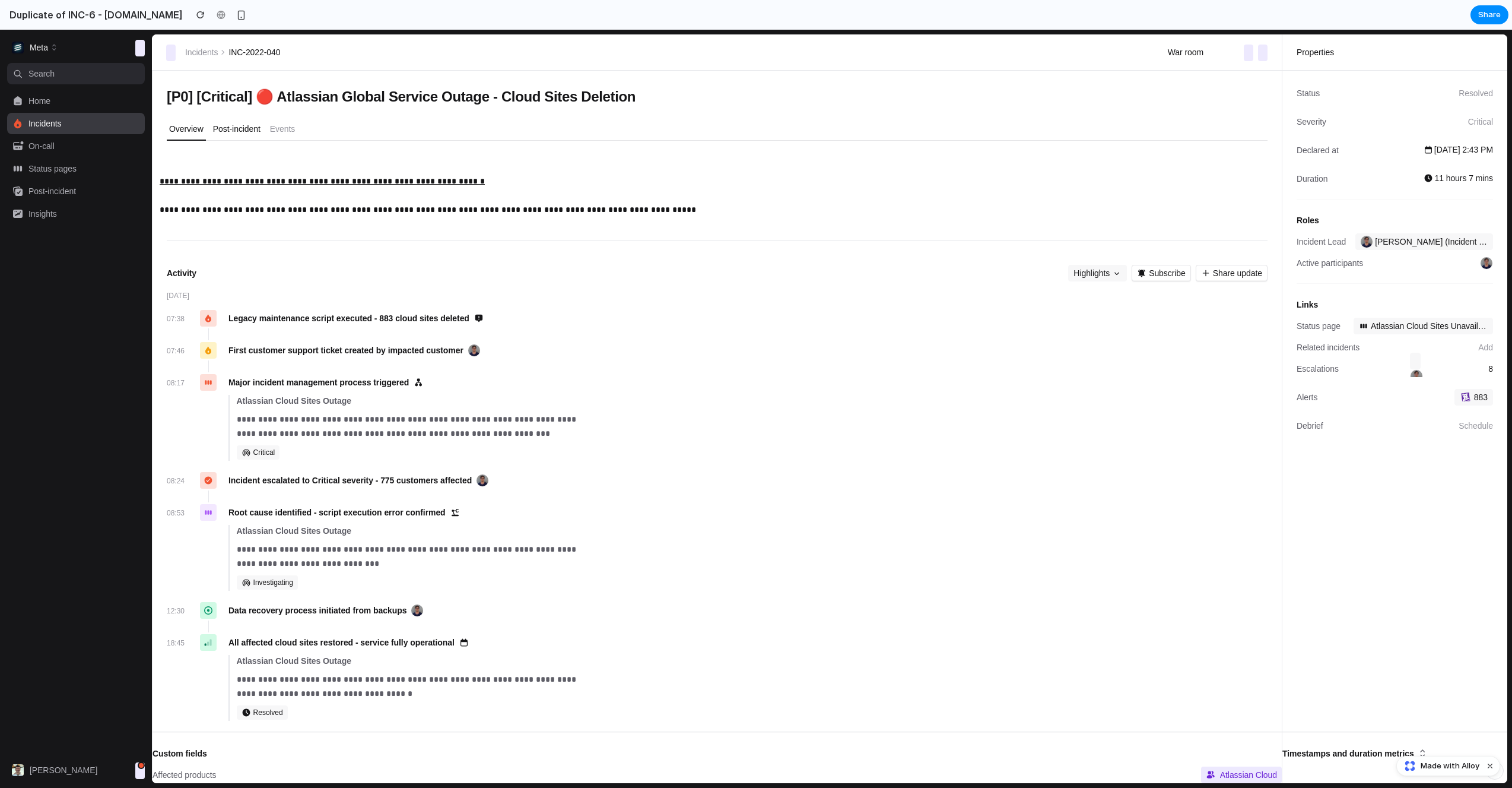
click at [242, 133] on p "Post-incident" at bounding box center [237, 128] width 48 height 12
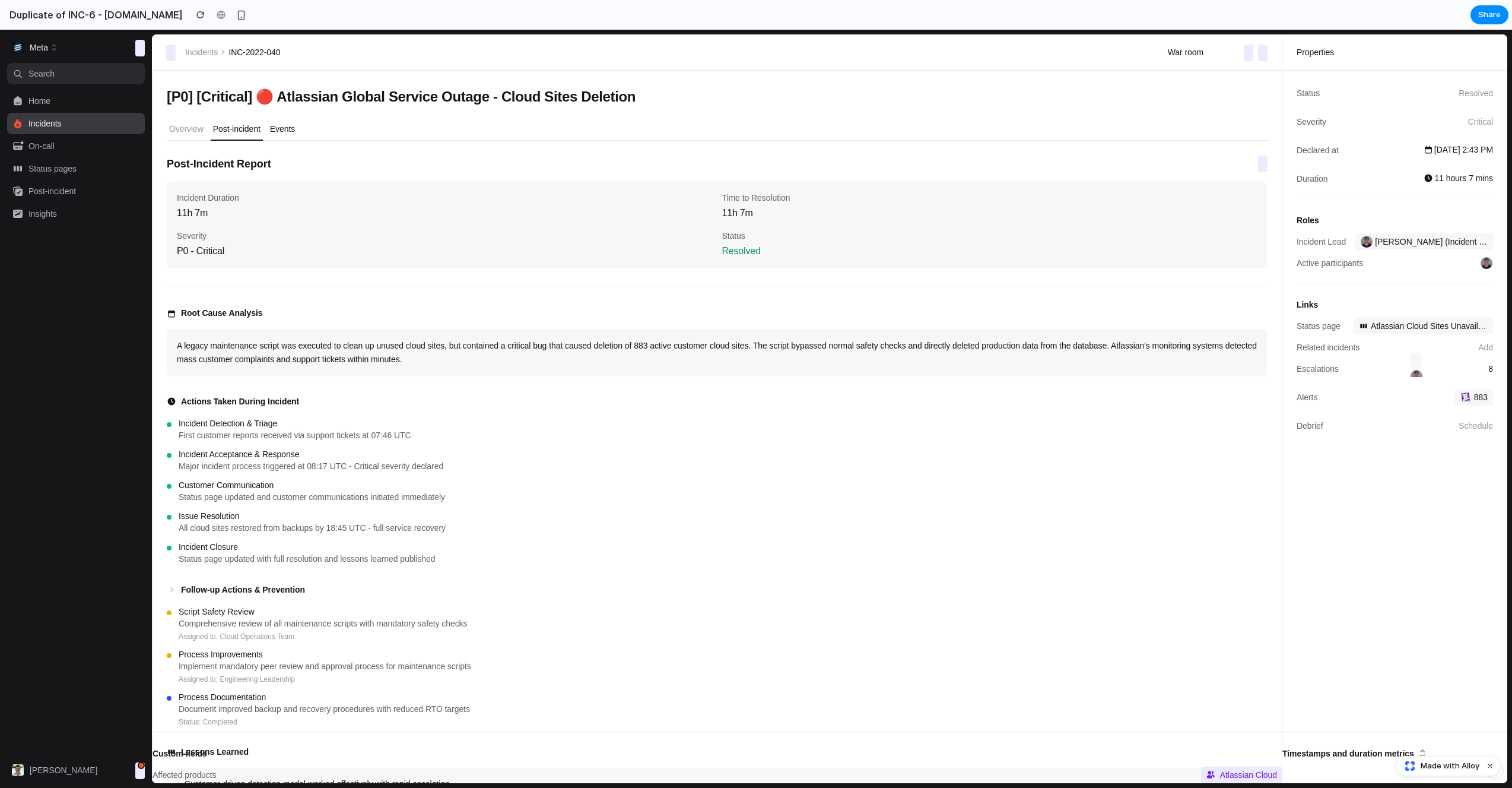
click at [295, 132] on p "Events" at bounding box center [283, 128] width 25 height 12
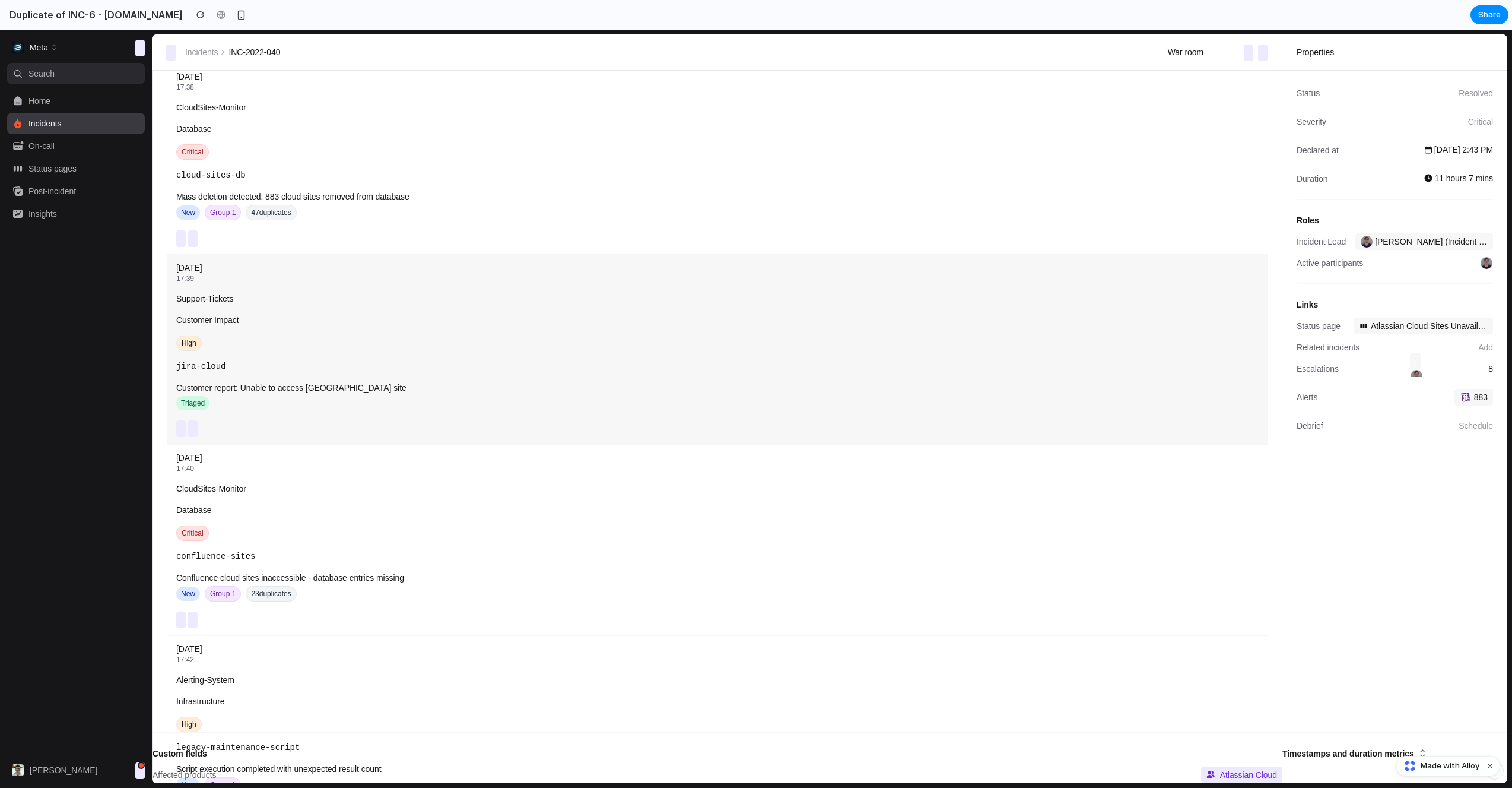
scroll to position [344, 0]
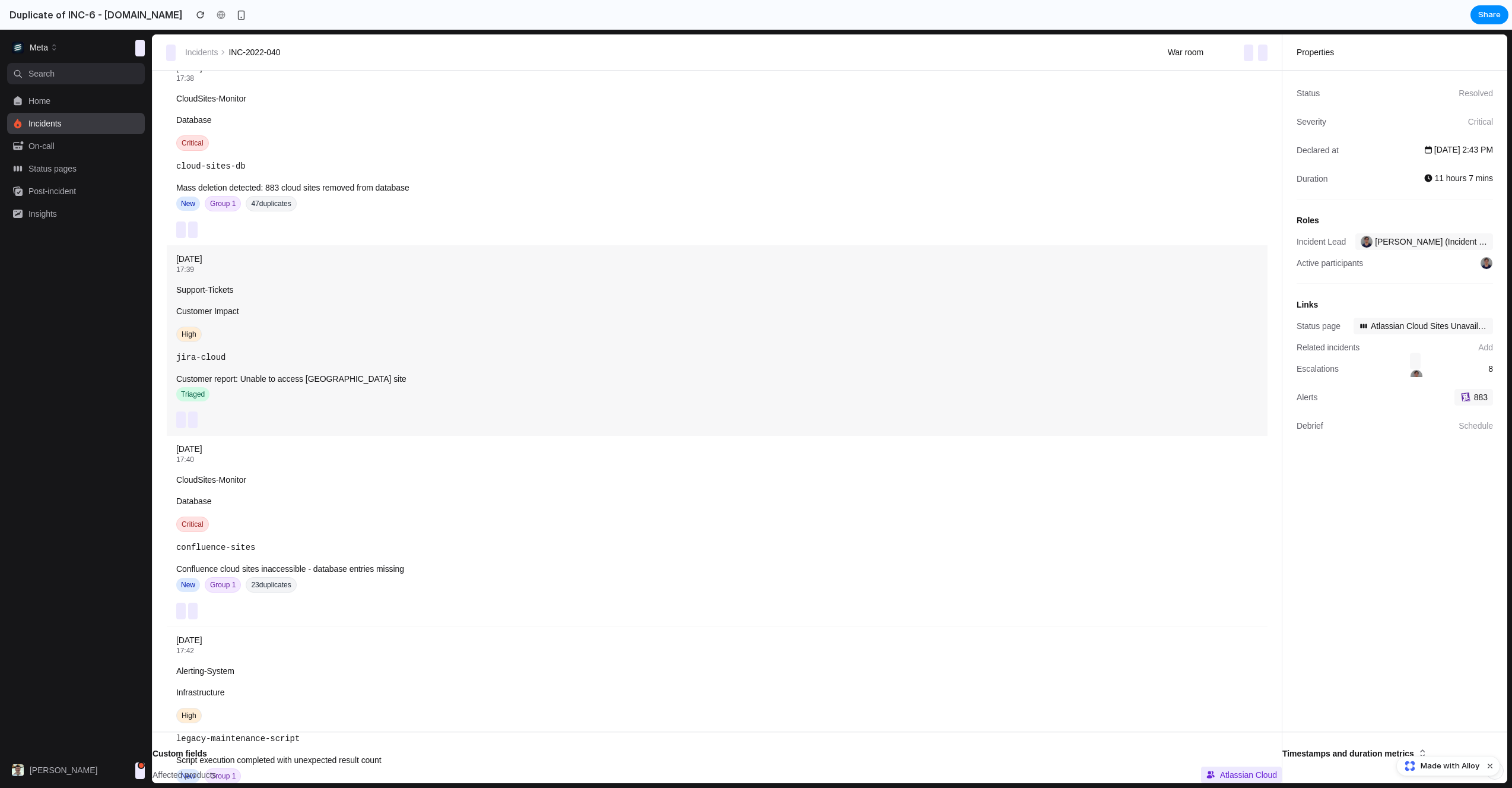
click at [354, 372] on div "[DATE] 17:39 Support-Tickets Customer Impact High jira-cloud Customer report: U…" at bounding box center [717, 340] width 1101 height 190
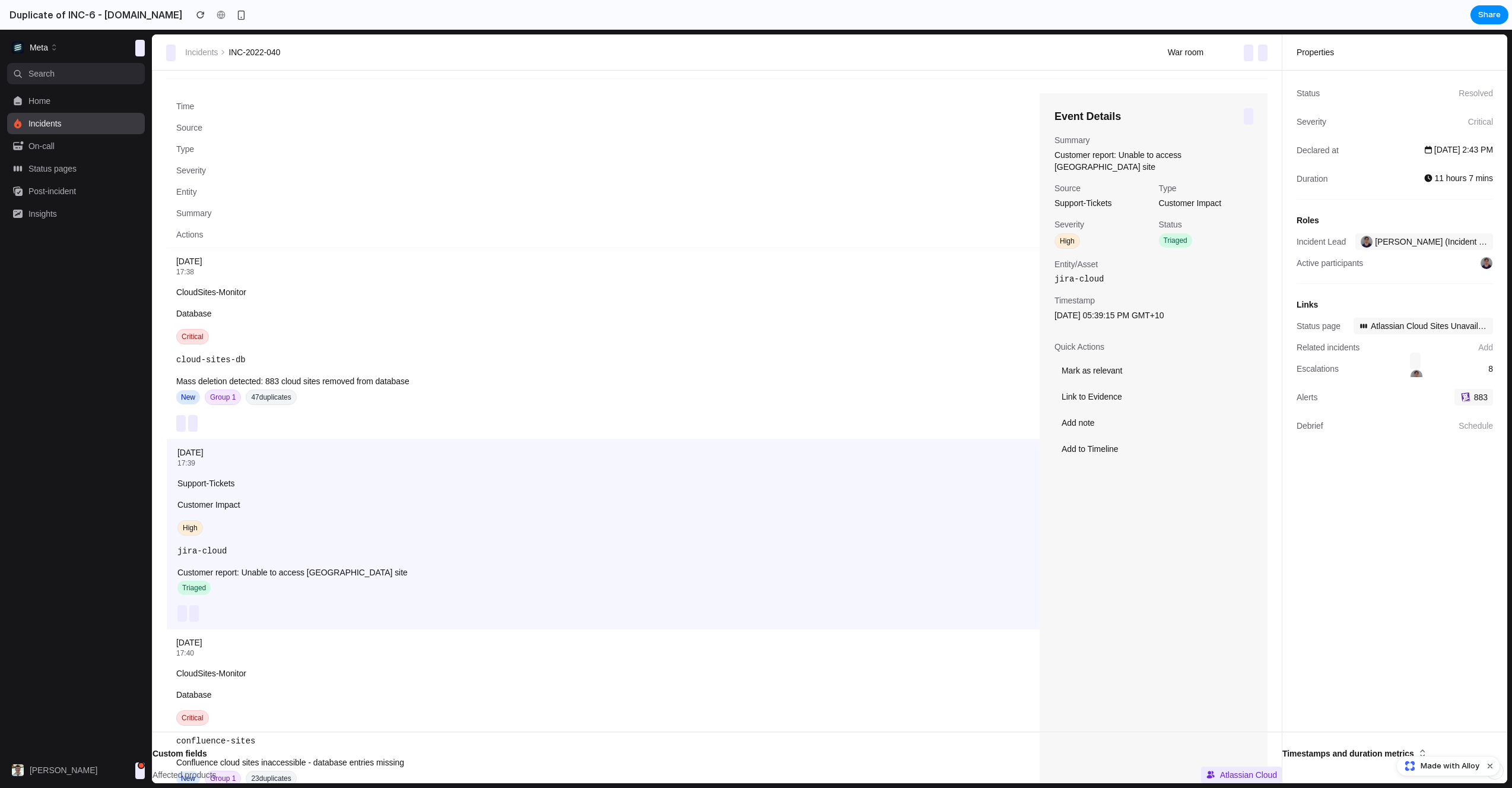
scroll to position [0, 0]
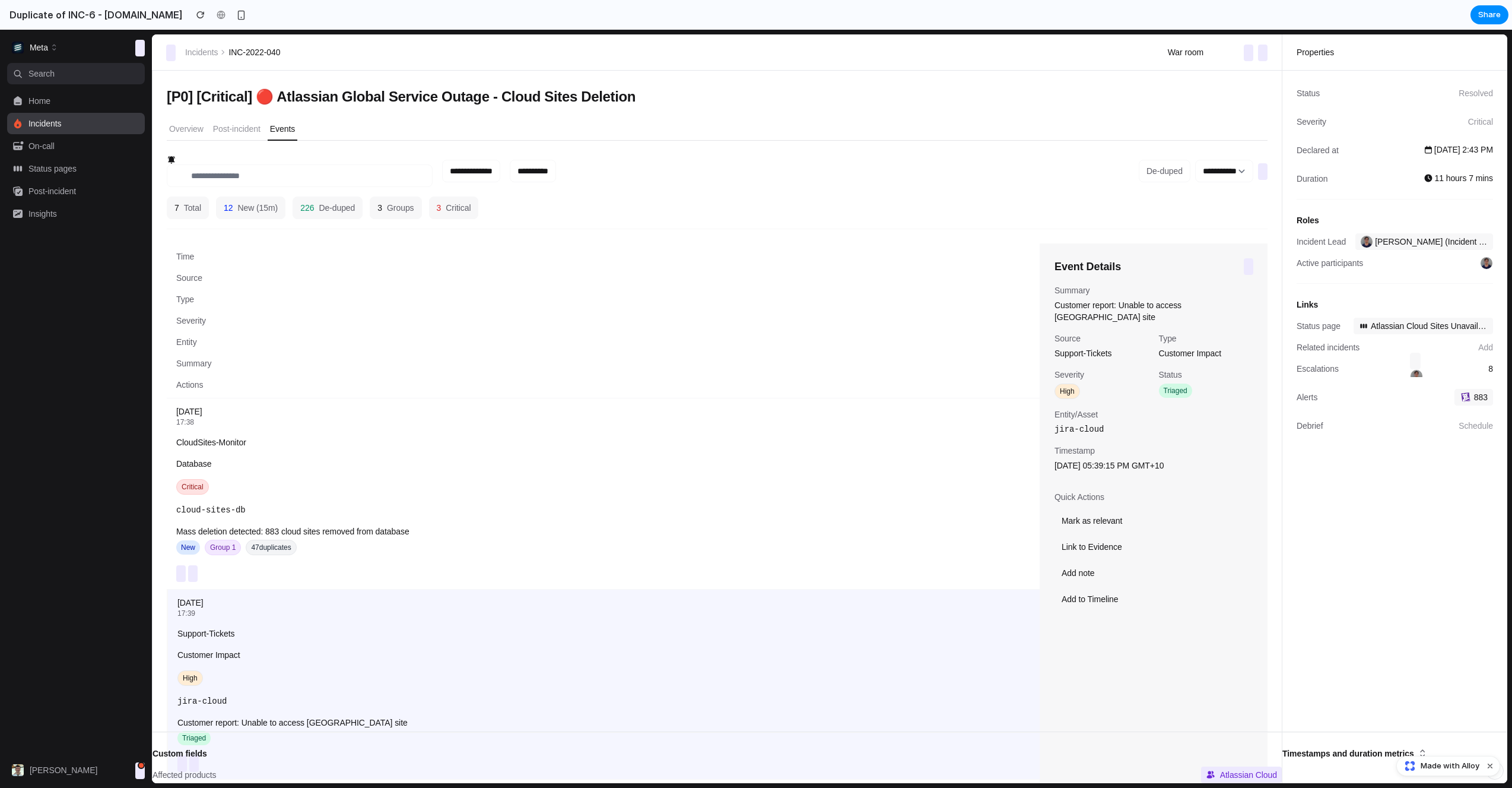
click at [824, 342] on div "Entity" at bounding box center [603, 342] width 854 height 12
click at [193, 127] on p "Overview" at bounding box center [186, 128] width 34 height 12
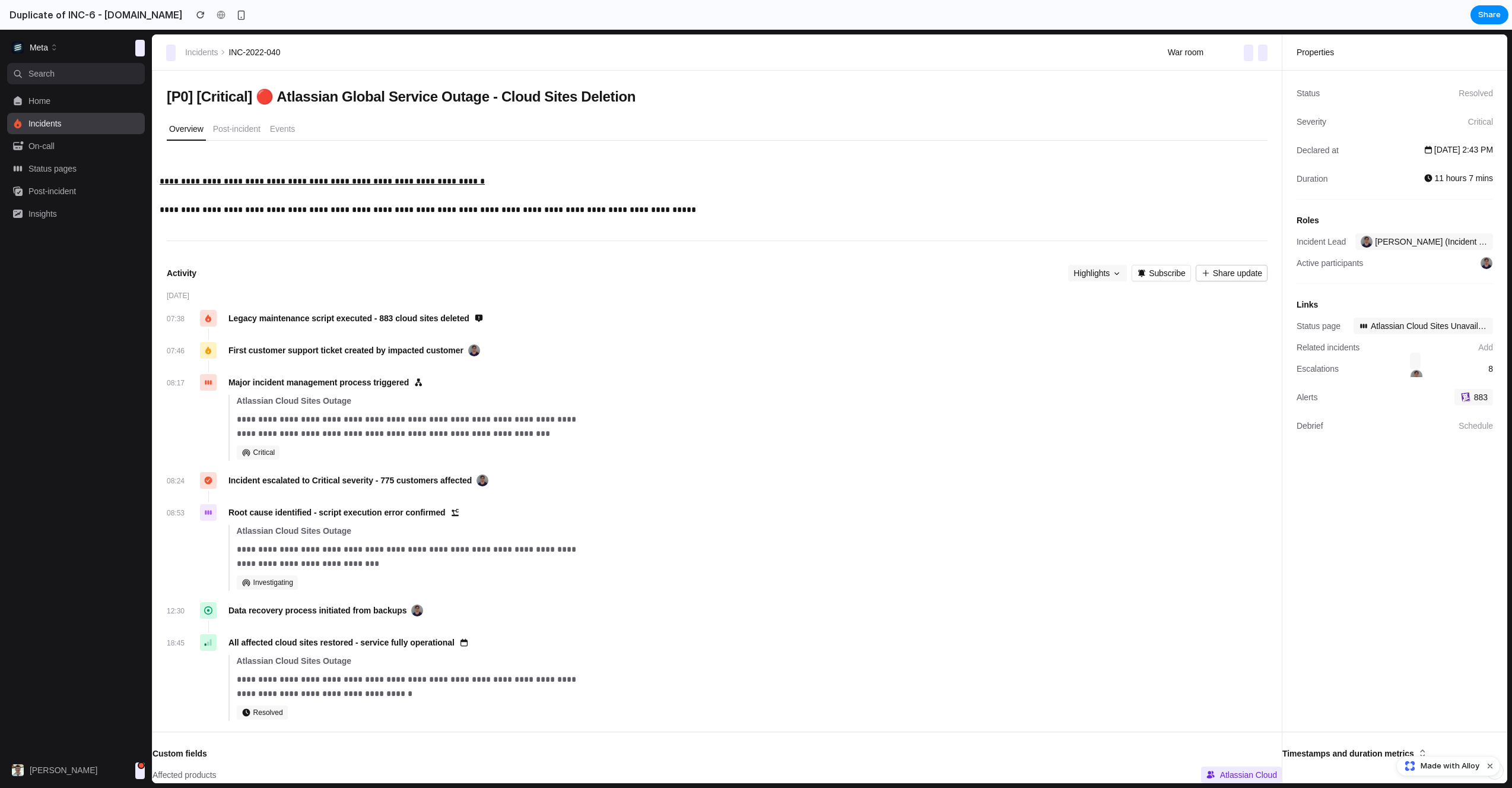
click at [1230, 270] on span "Share update" at bounding box center [1237, 272] width 49 height 12
click at [1150, 270] on span "Subscribe" at bounding box center [1167, 272] width 37 height 12
click at [1088, 270] on span "Highlights" at bounding box center [1092, 272] width 36 height 12
click at [623, 558] on div "**********" at bounding box center [737, 561] width 1060 height 78
click at [236, 12] on div "button" at bounding box center [241, 15] width 10 height 10
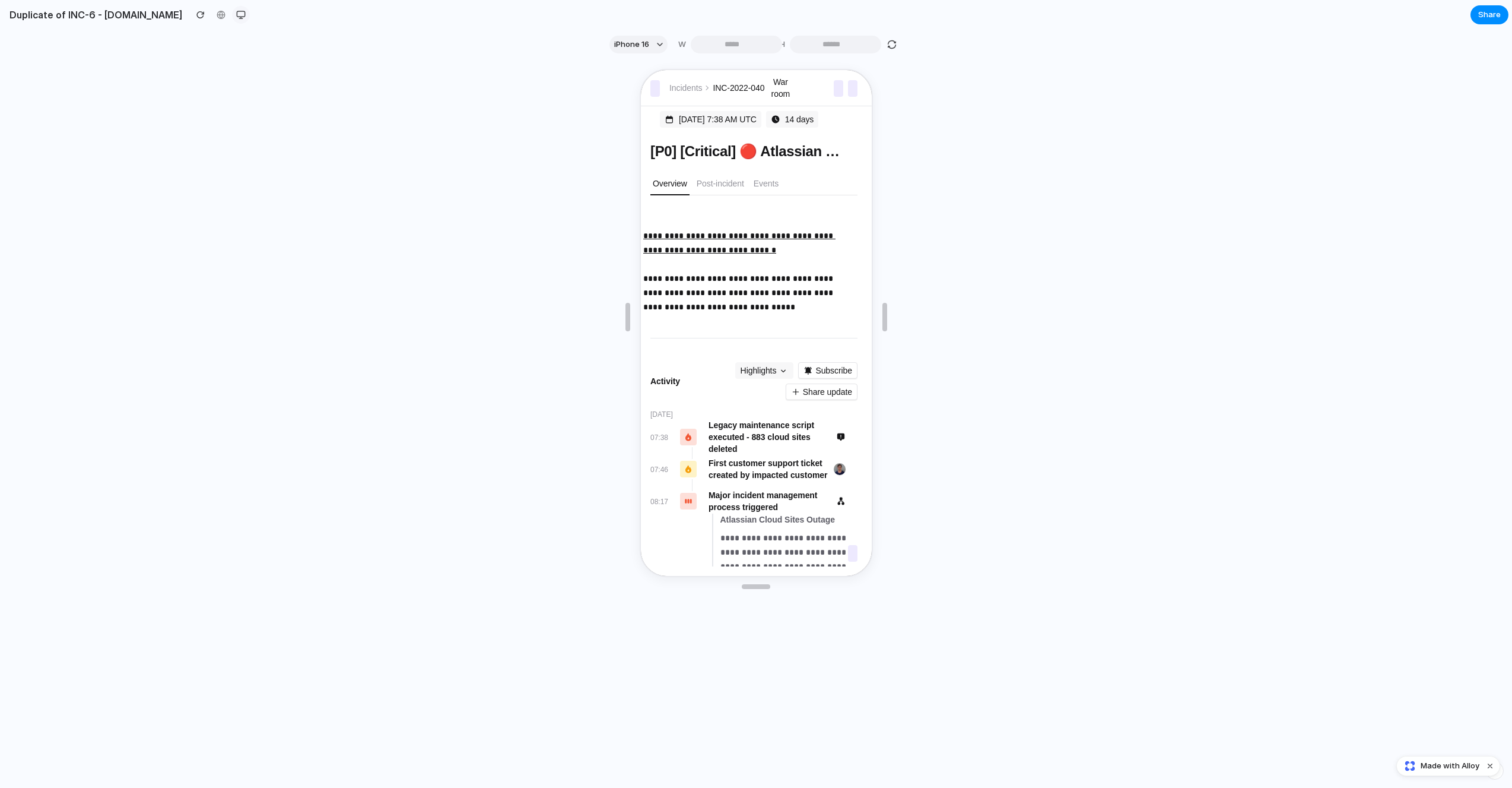
click at [236, 12] on div "button" at bounding box center [241, 15] width 10 height 10
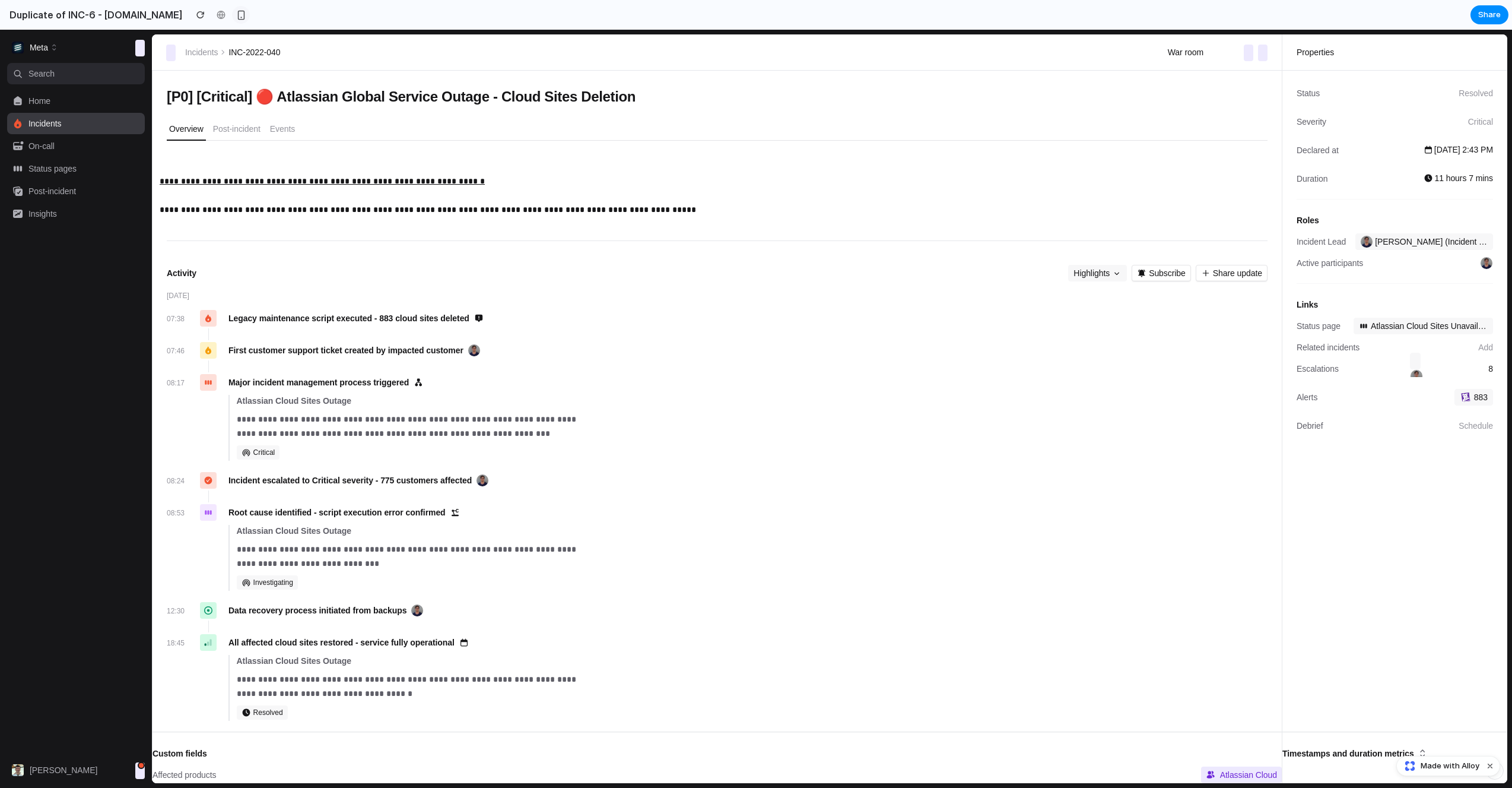
click at [232, 18] on button "button" at bounding box center [240, 14] width 18 height 18
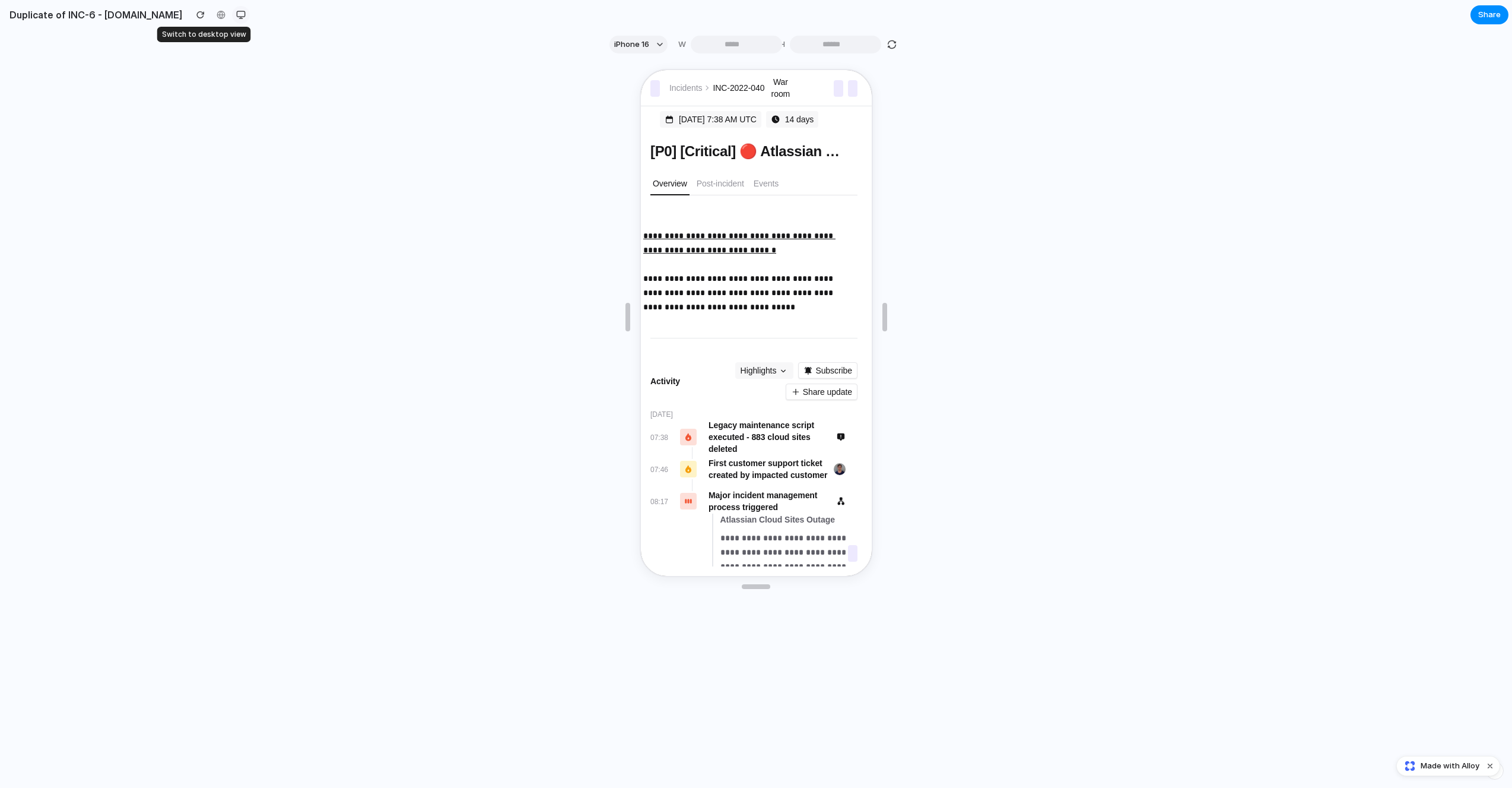
click at [232, 18] on button "button" at bounding box center [240, 14] width 18 height 18
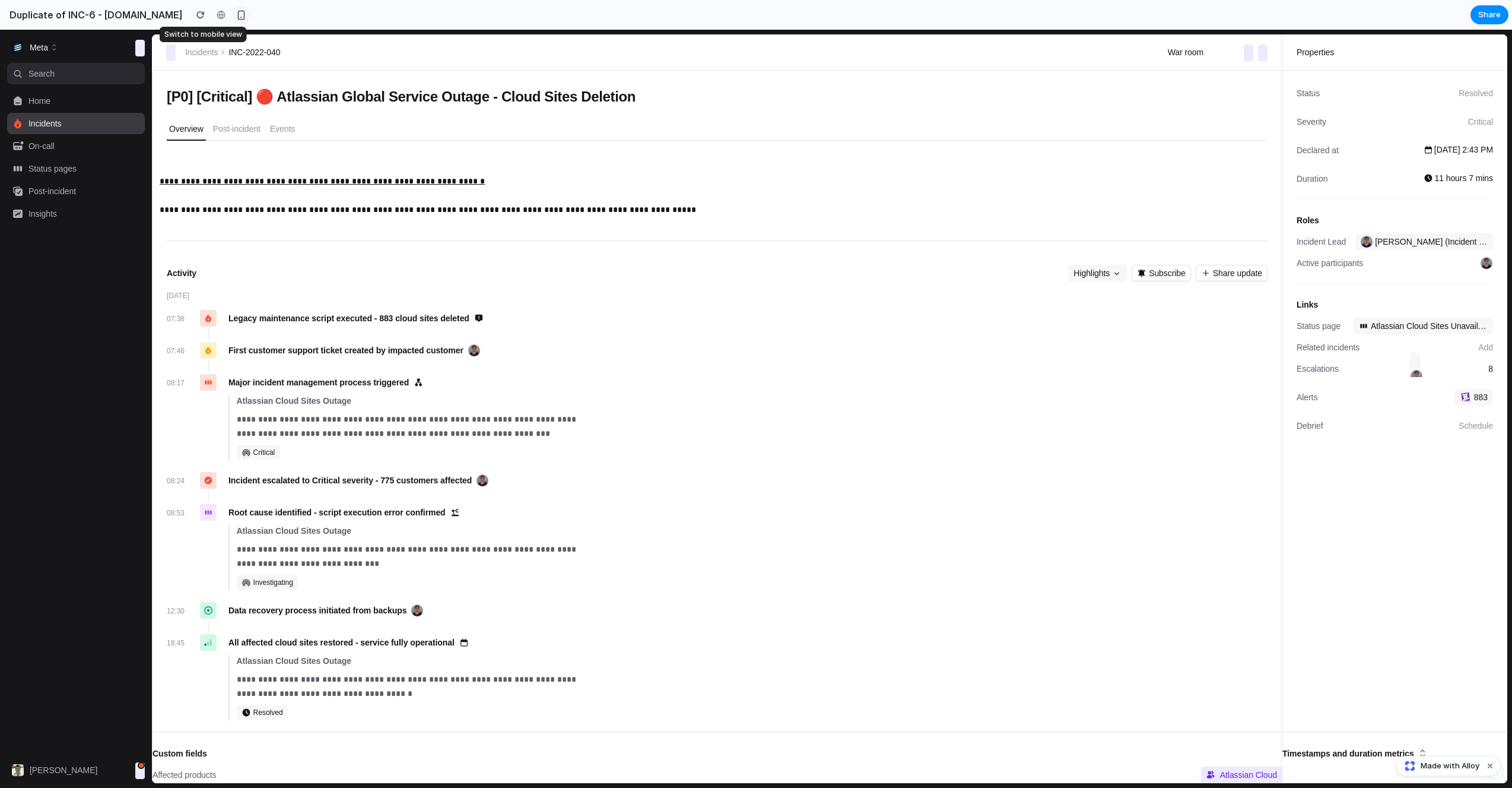
click at [236, 18] on div "button" at bounding box center [241, 15] width 10 height 10
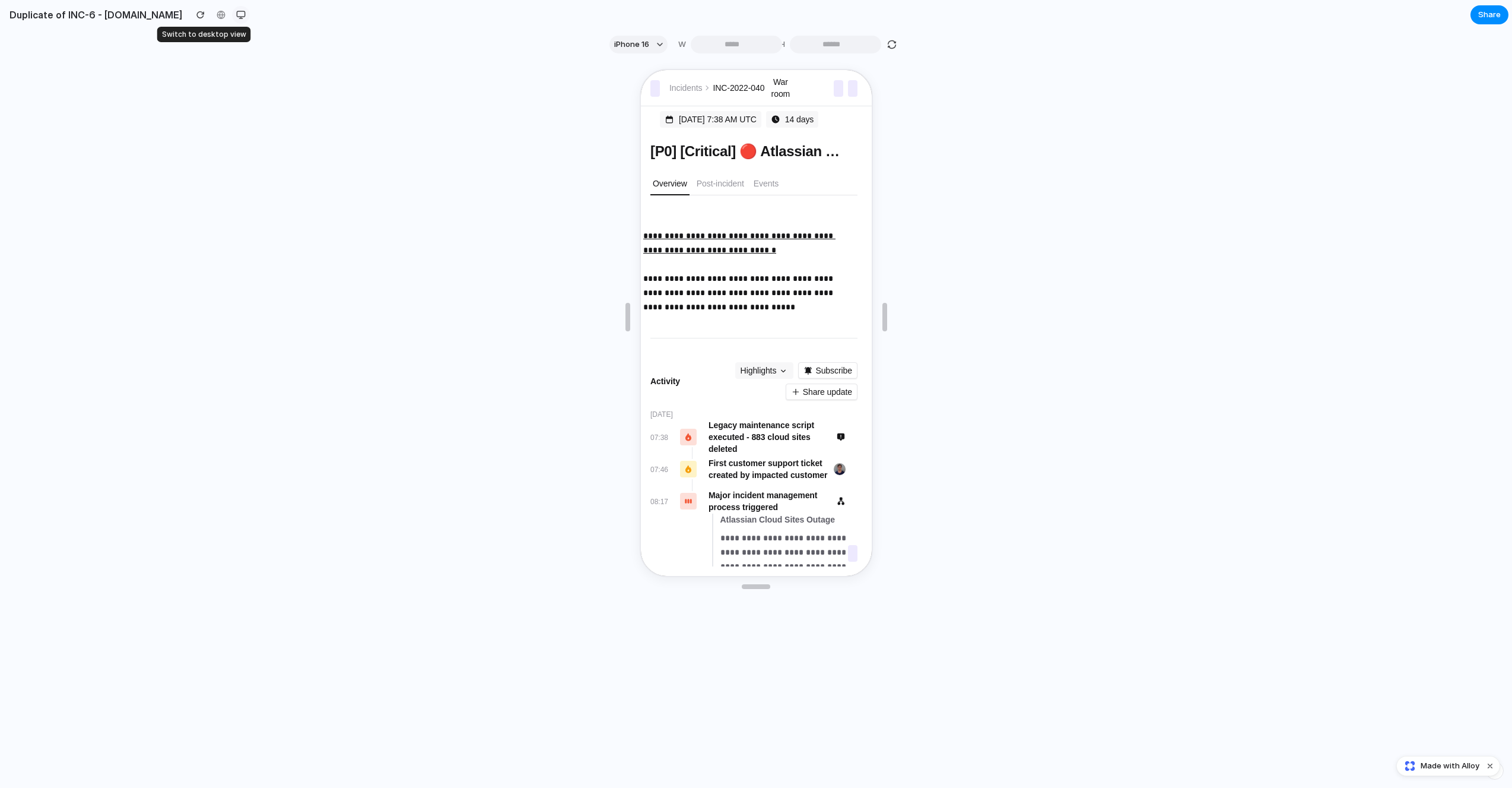
click at [232, 18] on button "button" at bounding box center [240, 14] width 18 height 18
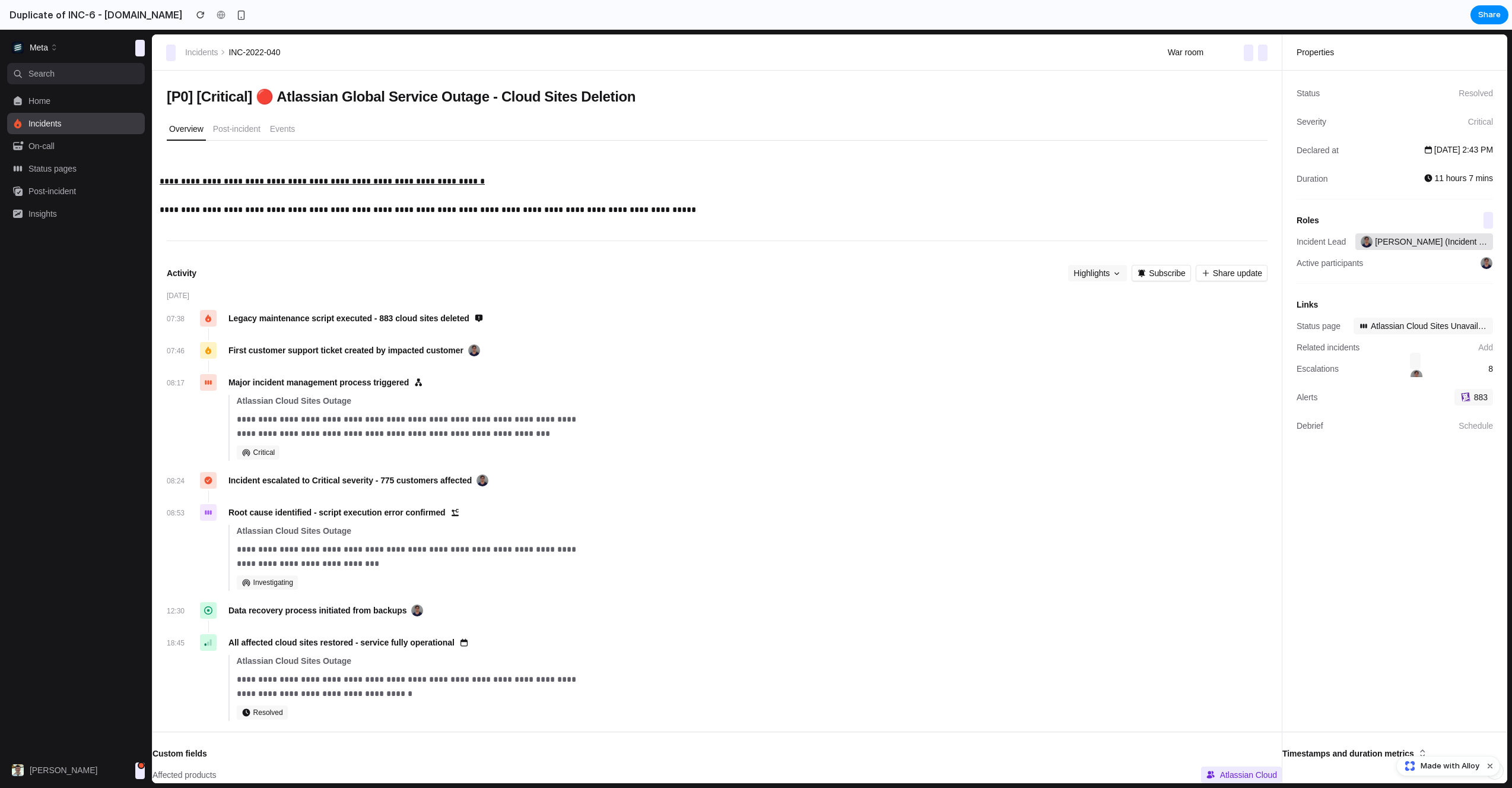
click at [1313, 238] on span "[PERSON_NAME] (Incident Lead)" at bounding box center [1431, 241] width 113 height 12
drag, startPoint x: 1310, startPoint y: 240, endPoint x: 1421, endPoint y: 240, distance: 111.0
click at [1313, 240] on div "Incident Lead [PERSON_NAME] (Incident Lead)" at bounding box center [1395, 242] width 197 height 17
click at [1313, 261] on div "Active participants" at bounding box center [1395, 263] width 197 height 17
drag, startPoint x: 67, startPoint y: 696, endPoint x: 37, endPoint y: 790, distance: 98.7
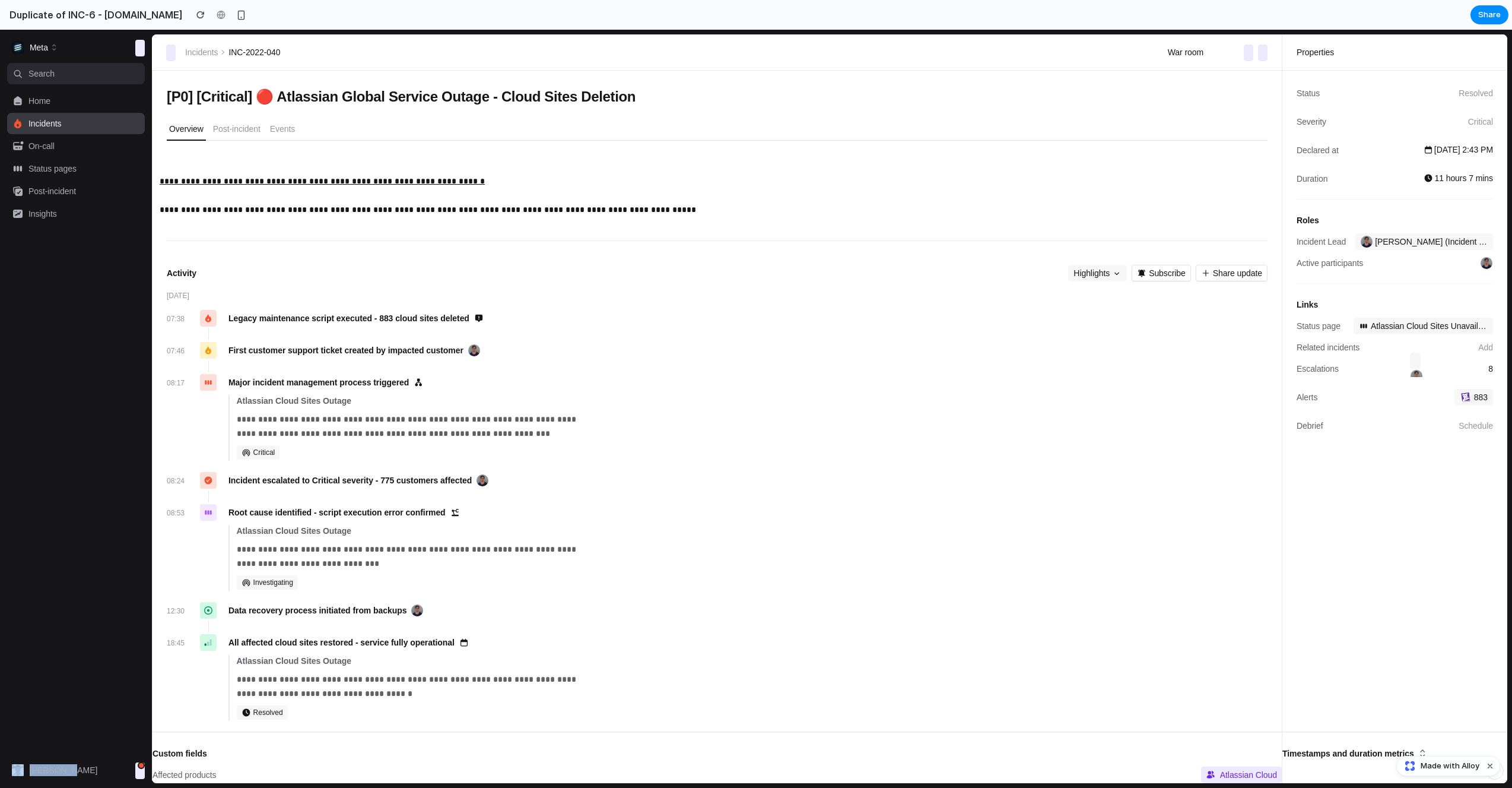
click at [37, 668] on html "**********" at bounding box center [756, 408] width 1512 height 758
click at [68, 668] on nav "Search ⌘ K Home Incidents On-call Status pages Post-incident Insights" at bounding box center [76, 408] width 138 height 691
click at [733, 232] on div "**********" at bounding box center [717, 448] width 1101 height 586
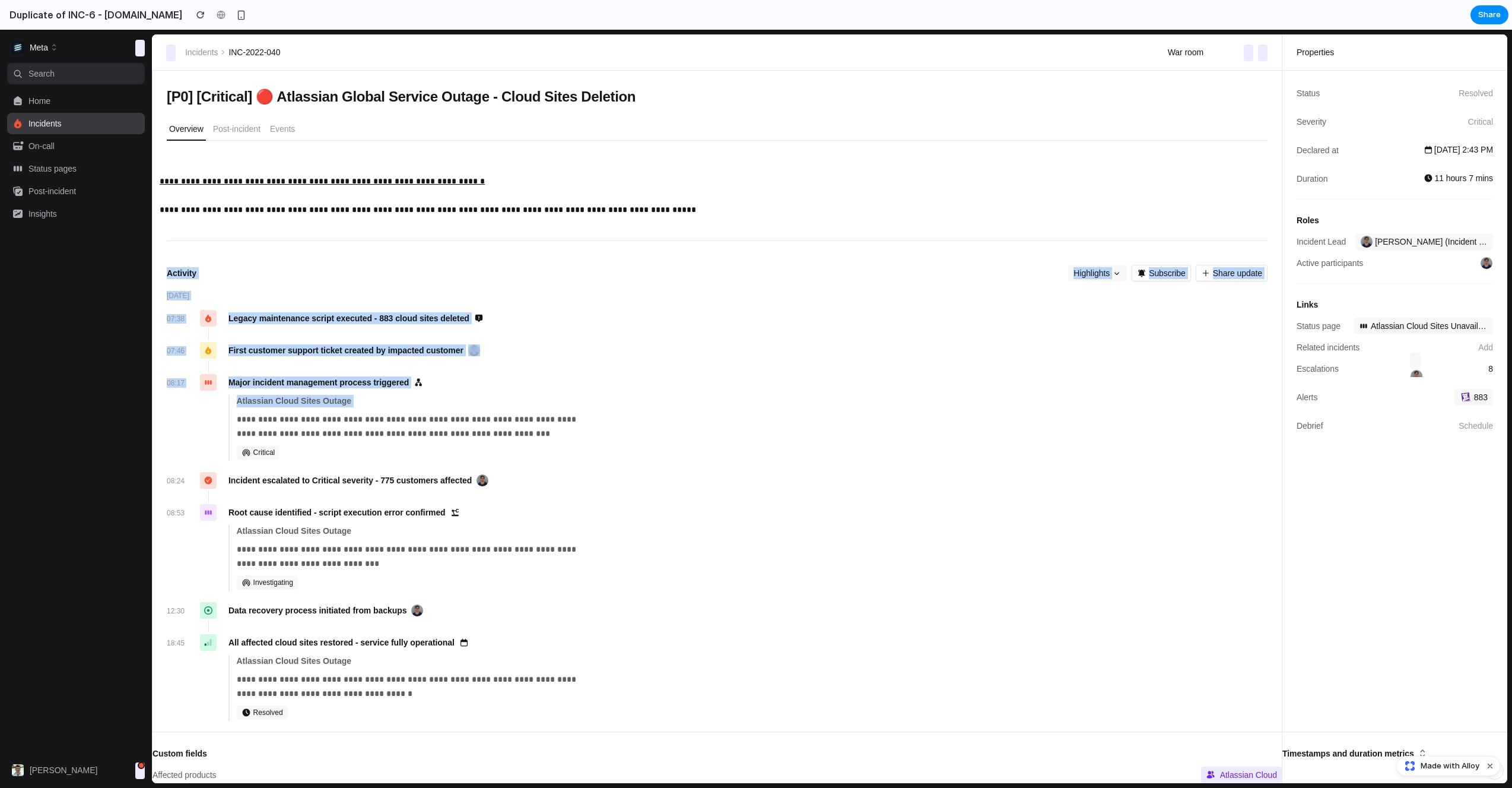
drag, startPoint x: 733, startPoint y: 232, endPoint x: 859, endPoint y: 406, distance: 214.8
click at [858, 404] on div "**********" at bounding box center [717, 448] width 1101 height 586
click at [859, 406] on div "**********" at bounding box center [737, 431] width 1060 height 78
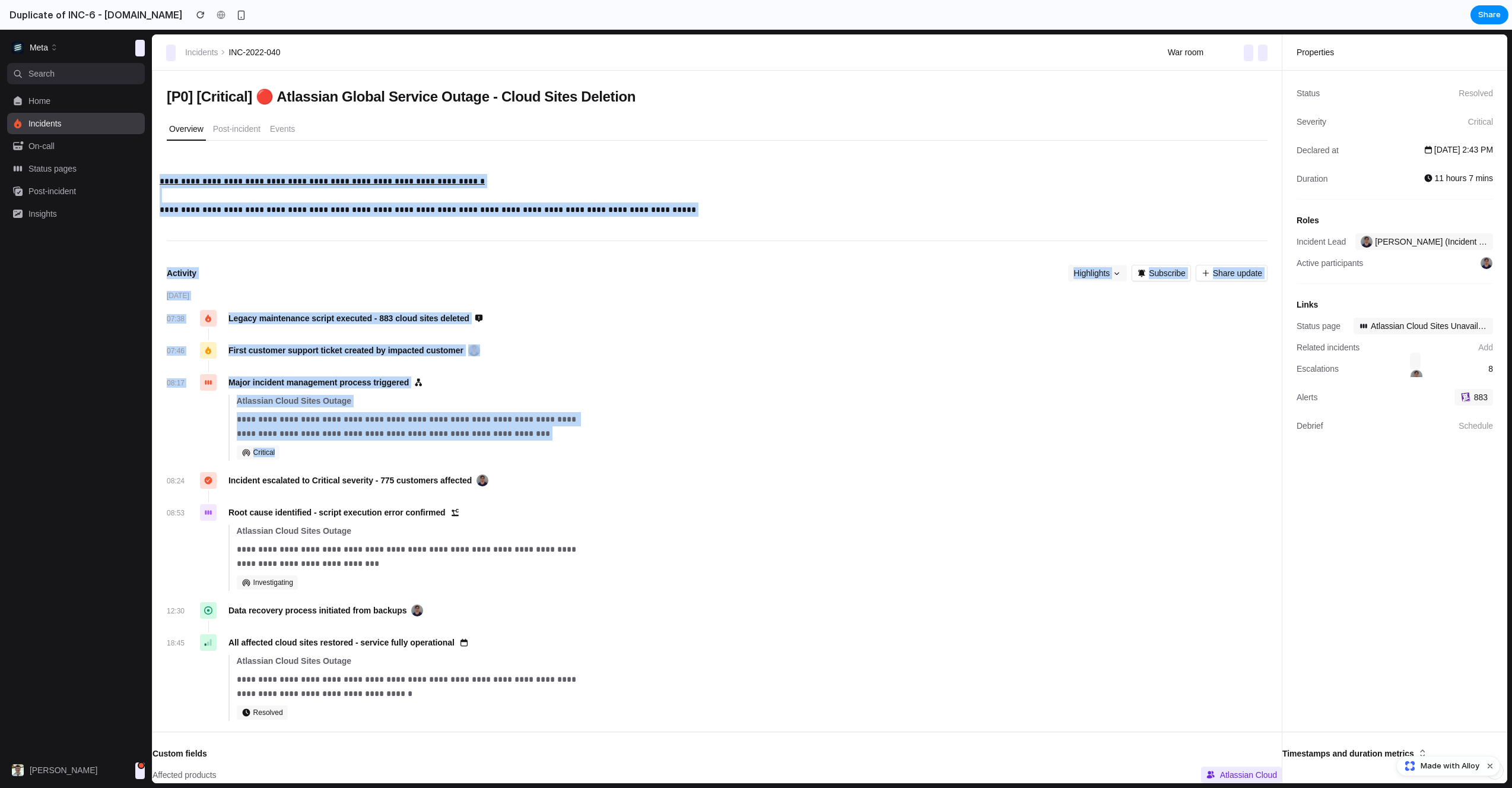
drag, startPoint x: 868, startPoint y: 452, endPoint x: 749, endPoint y: 185, distance: 292.3
click at [749, 185] on div "**********" at bounding box center [717, 448] width 1101 height 586
click at [749, 185] on p "**********" at bounding box center [717, 195] width 1115 height 43
click at [768, 90] on button "[P0] [Critical] 🔴 Atlassian Global Service Outage - Cloud Sites Deletion" at bounding box center [710, 96] width 1101 height 33
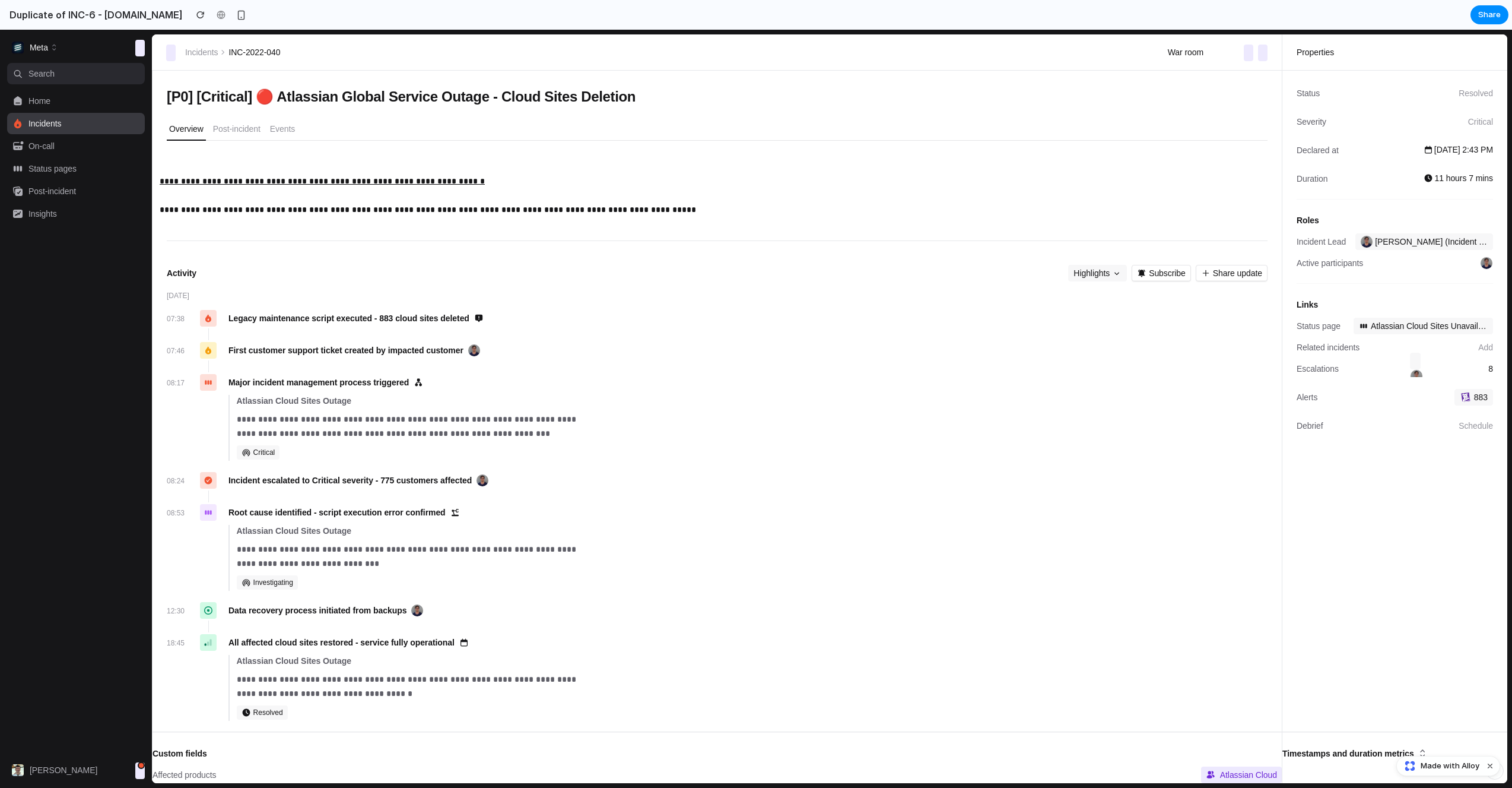
click at [763, 113] on div "**********" at bounding box center [717, 425] width 1101 height 709
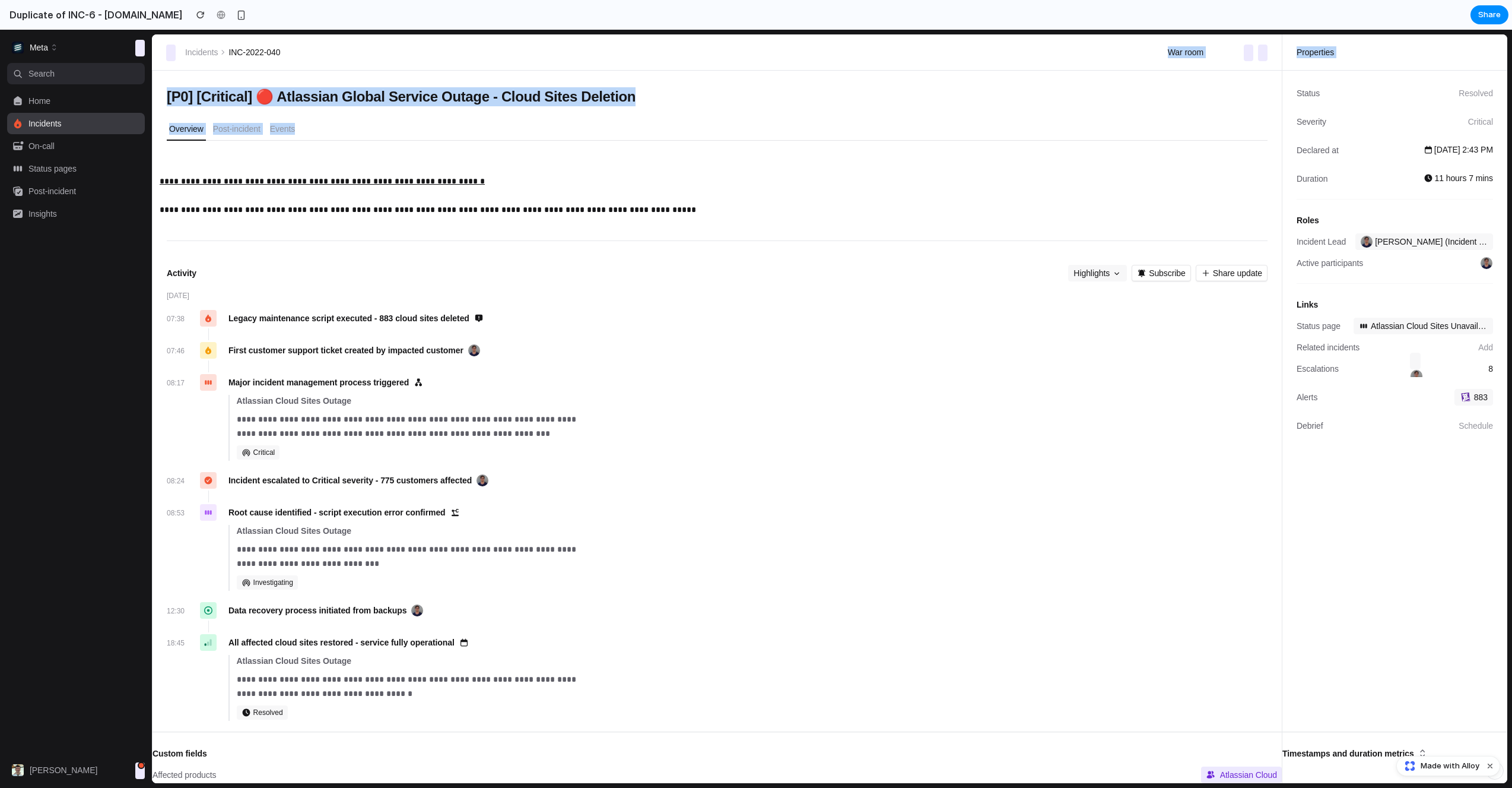
drag, startPoint x: 756, startPoint y: 55, endPoint x: 758, endPoint y: 240, distance: 185.0
click at [758, 240] on div "**********" at bounding box center [830, 408] width 1356 height 749
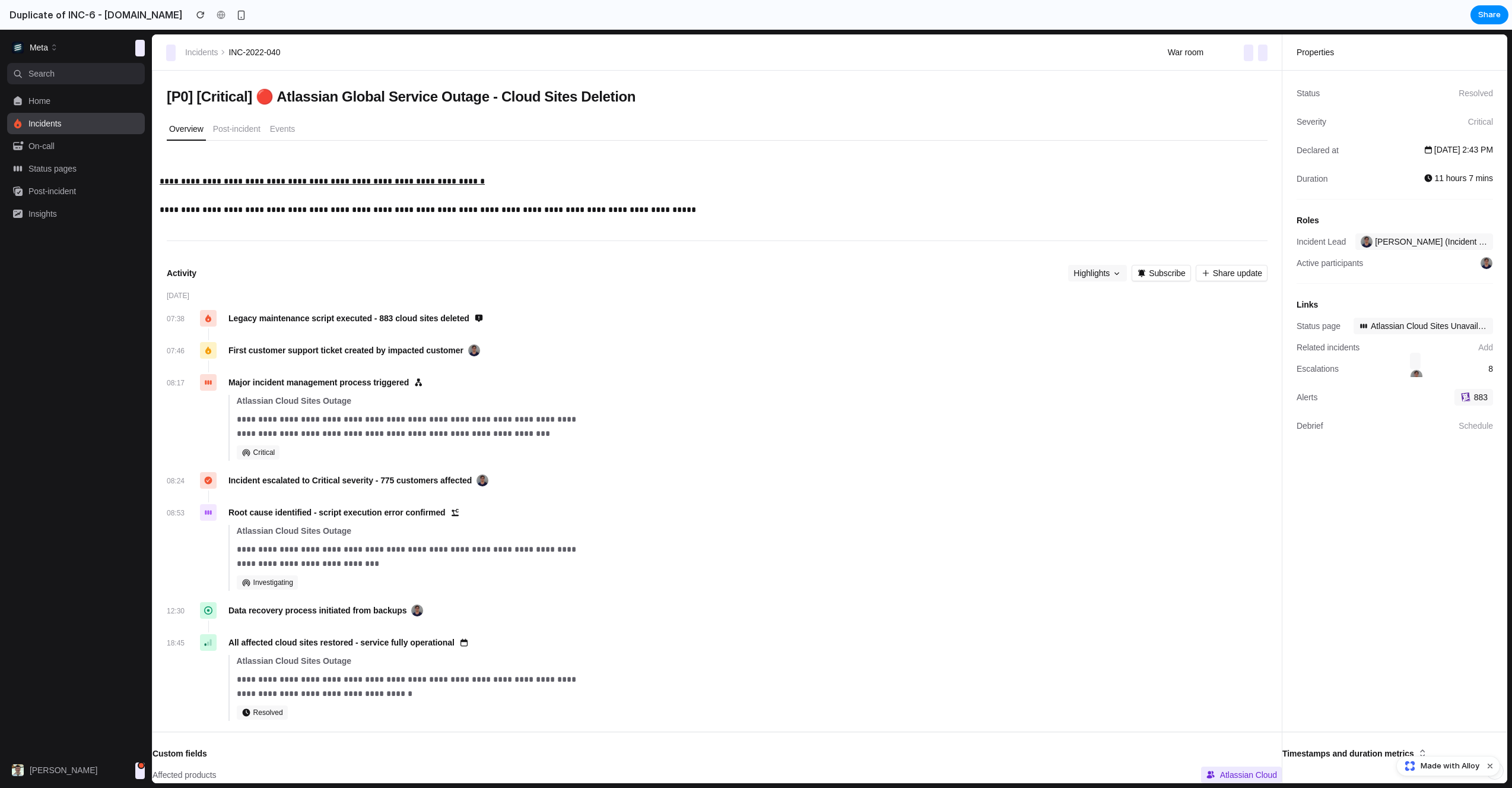
click at [758, 240] on div "**********" at bounding box center [717, 448] width 1101 height 586
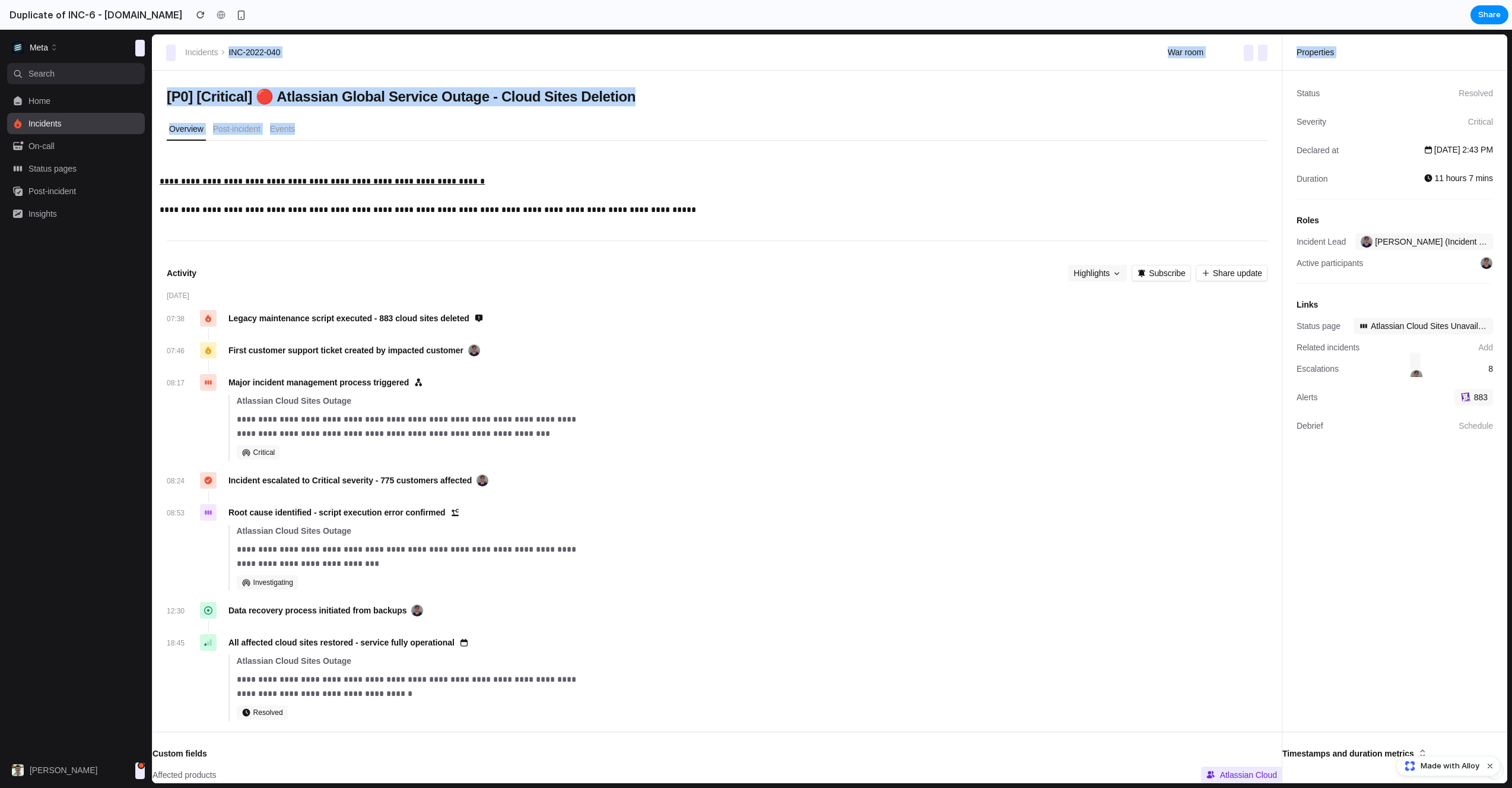
drag, startPoint x: 760, startPoint y: 247, endPoint x: 707, endPoint y: 29, distance: 224.4
click at [708, 29] on div "**********" at bounding box center [832, 408] width 1360 height 758
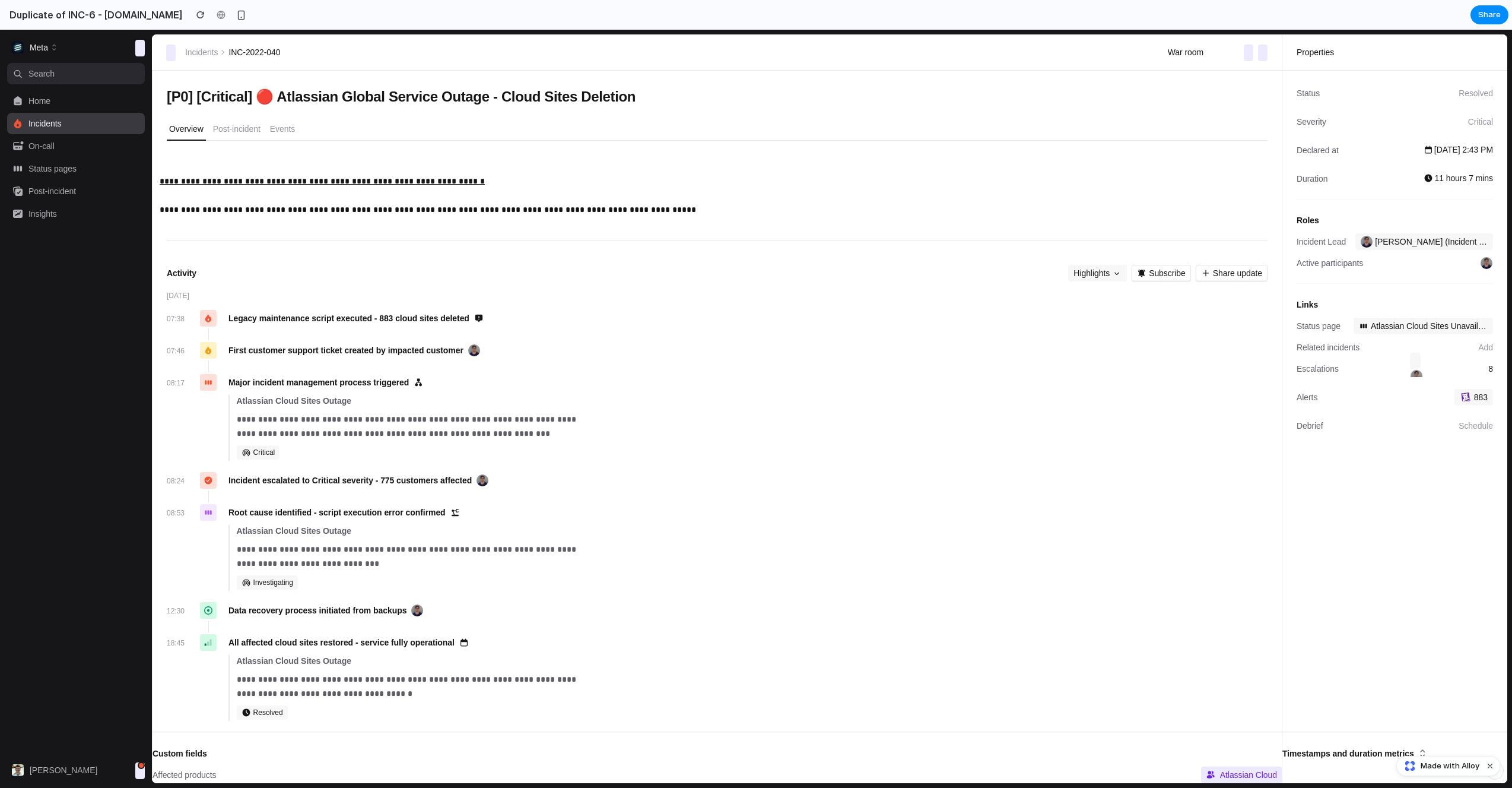
click at [733, 75] on div "**********" at bounding box center [717, 425] width 1101 height 709
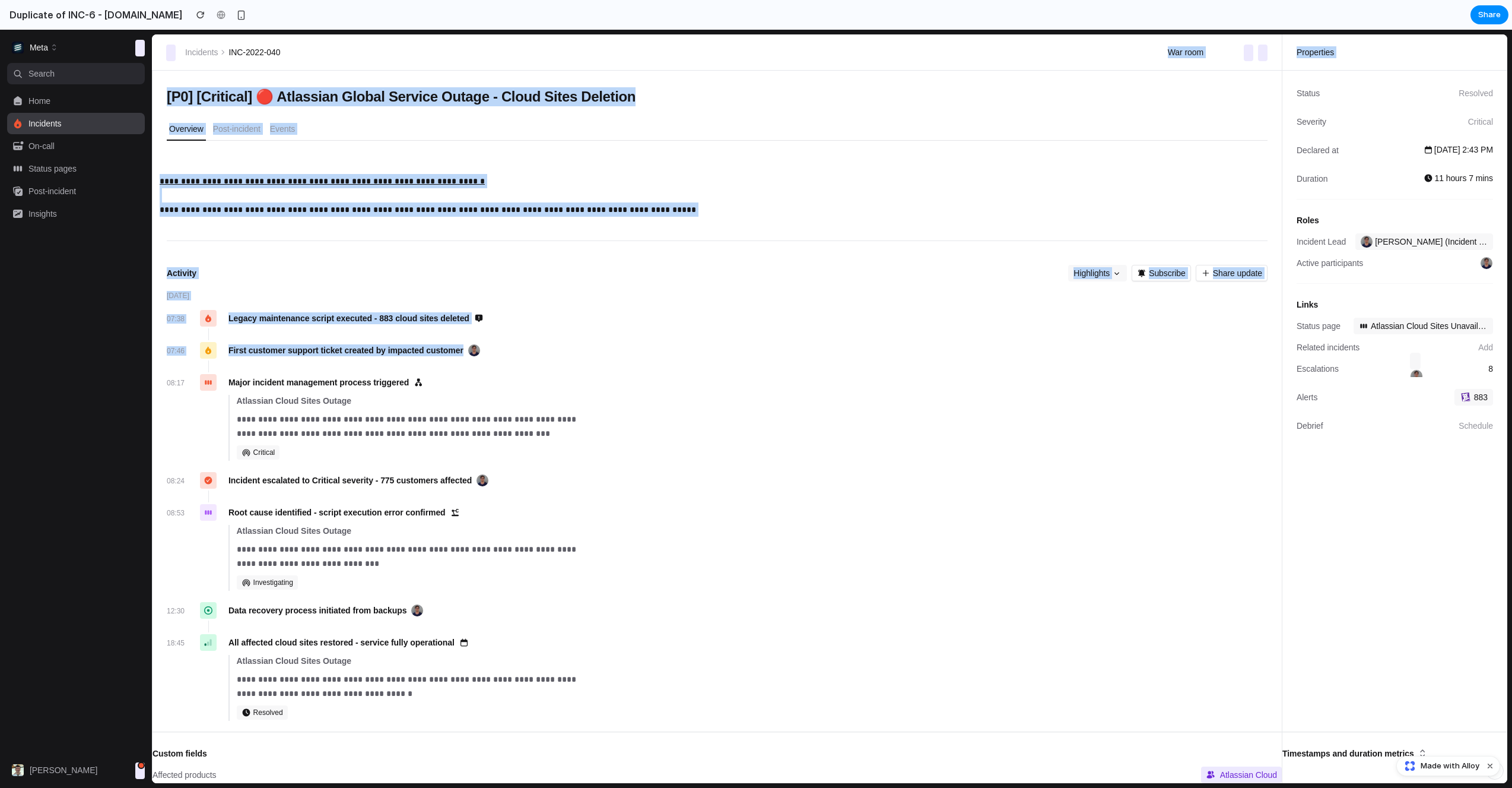
drag, startPoint x: 718, startPoint y: 60, endPoint x: 749, endPoint y: 361, distance: 302.6
click at [749, 361] on div "**********" at bounding box center [830, 408] width 1356 height 749
click at [749, 361] on div at bounding box center [737, 366] width 1060 height 12
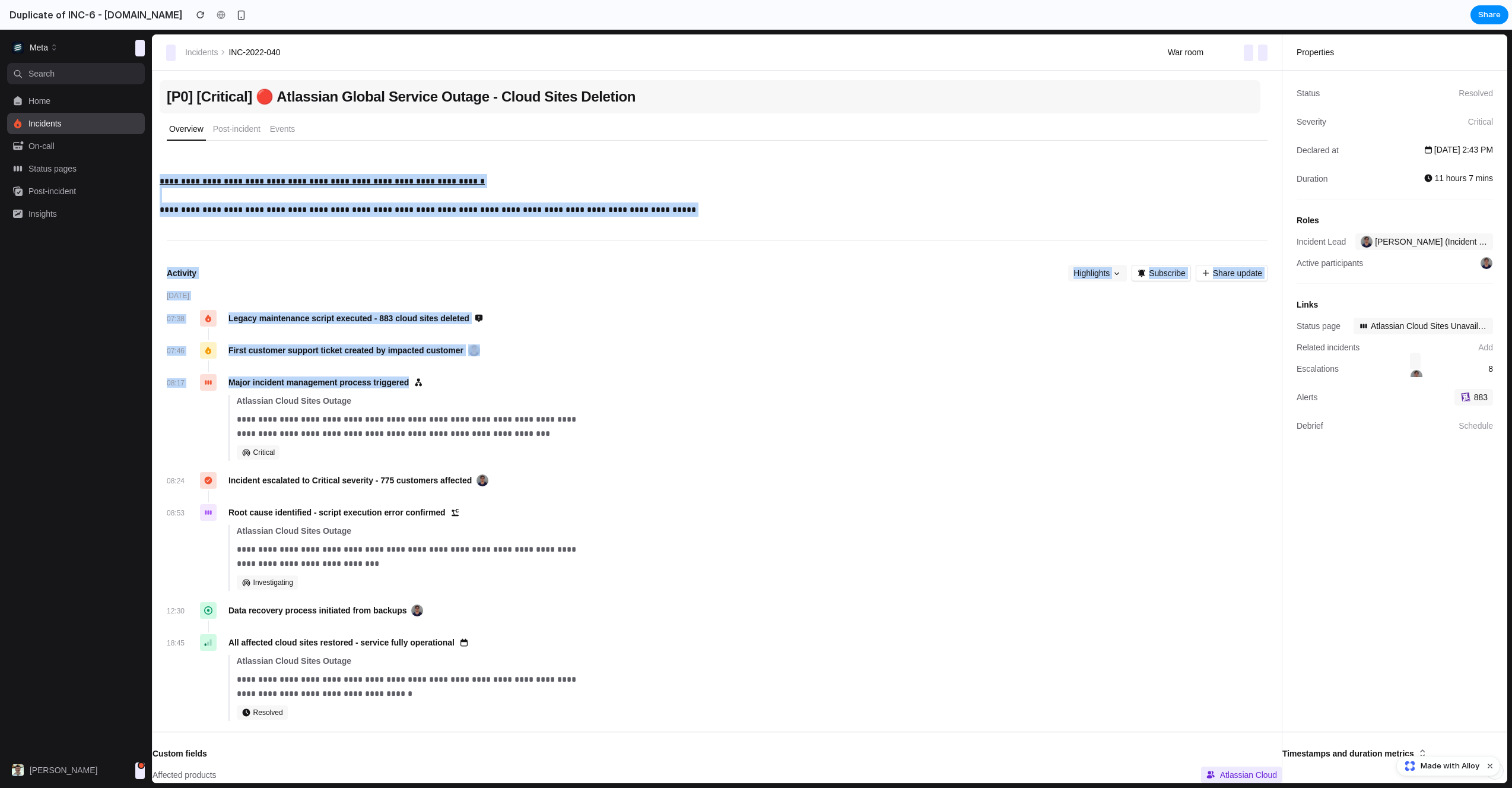
drag, startPoint x: 775, startPoint y: 387, endPoint x: 725, endPoint y: 88, distance: 303.2
click at [725, 88] on div "**********" at bounding box center [717, 425] width 1101 height 709
click at [735, 72] on div "**********" at bounding box center [717, 425] width 1101 height 709
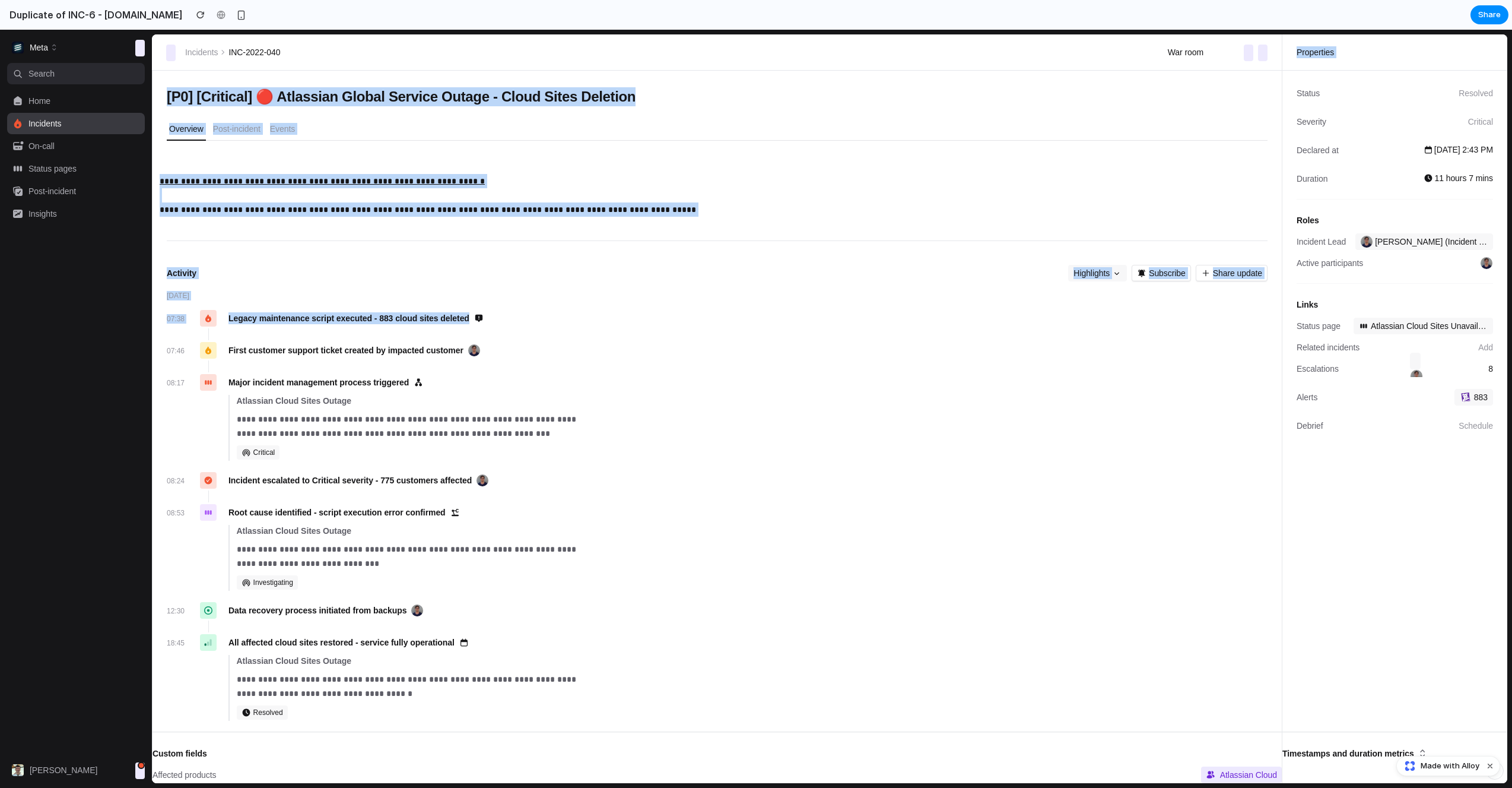
drag, startPoint x: 733, startPoint y: 67, endPoint x: 786, endPoint y: 337, distance: 275.2
click at [785, 335] on div "**********" at bounding box center [830, 408] width 1356 height 749
click at [786, 337] on div at bounding box center [737, 334] width 1060 height 12
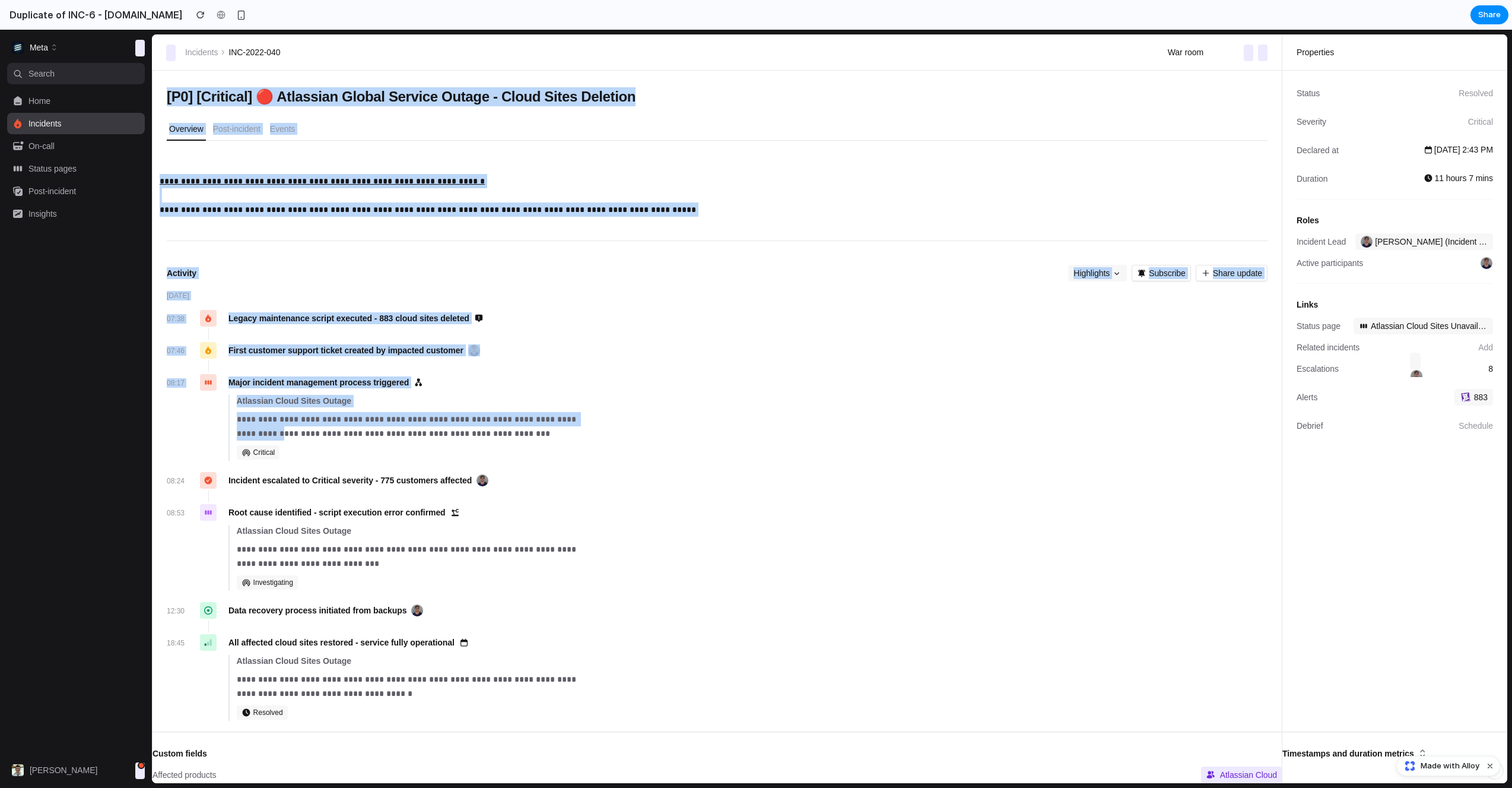
drag, startPoint x: 679, startPoint y: 419, endPoint x: 403, endPoint y: 65, distance: 448.9
click at [405, 67] on div "**********" at bounding box center [830, 408] width 1356 height 749
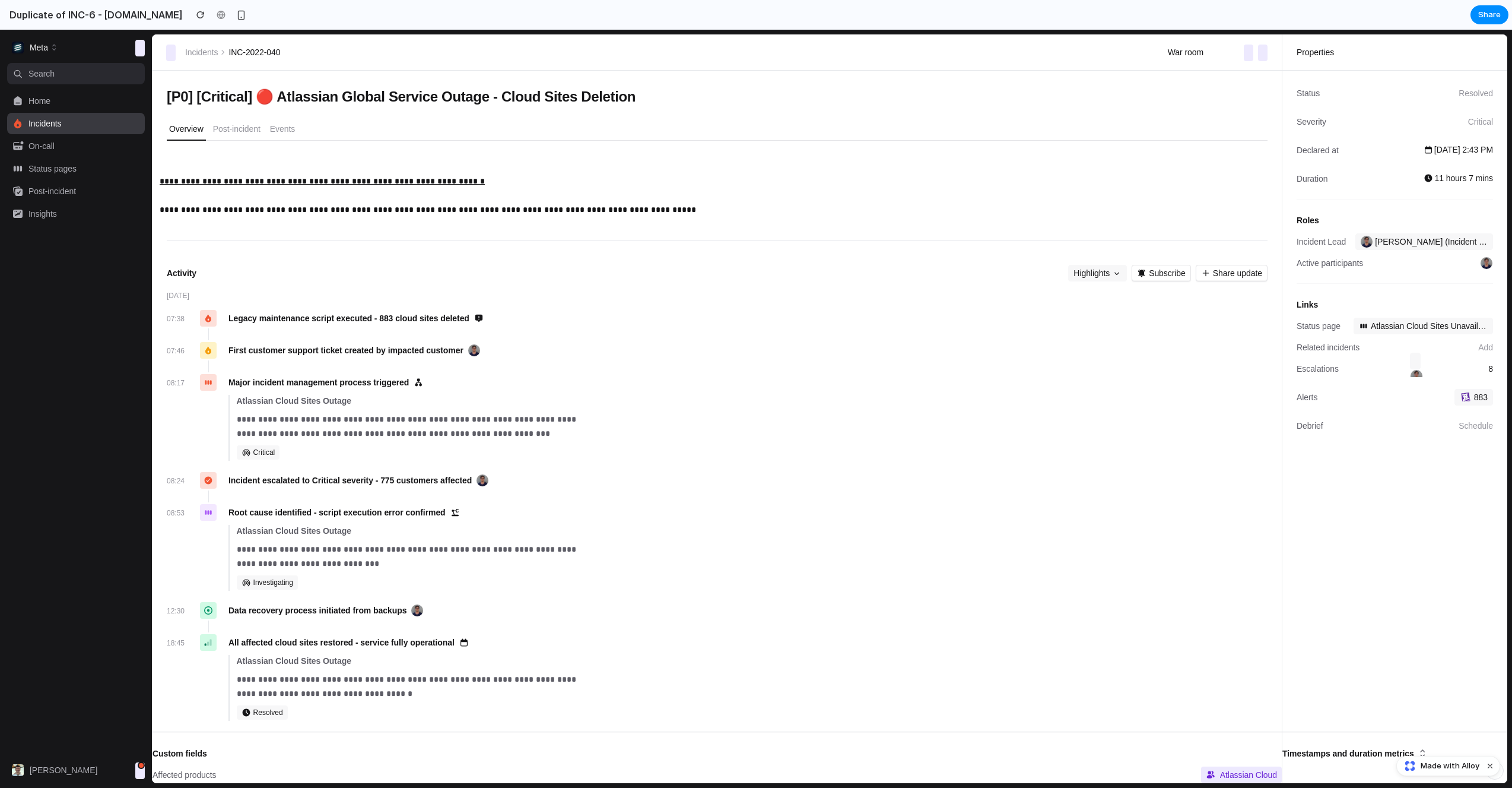
click at [599, 313] on div "07:38 Legacy maintenance script executed - 883 cloud sites deleted" at bounding box center [717, 318] width 1101 height 17
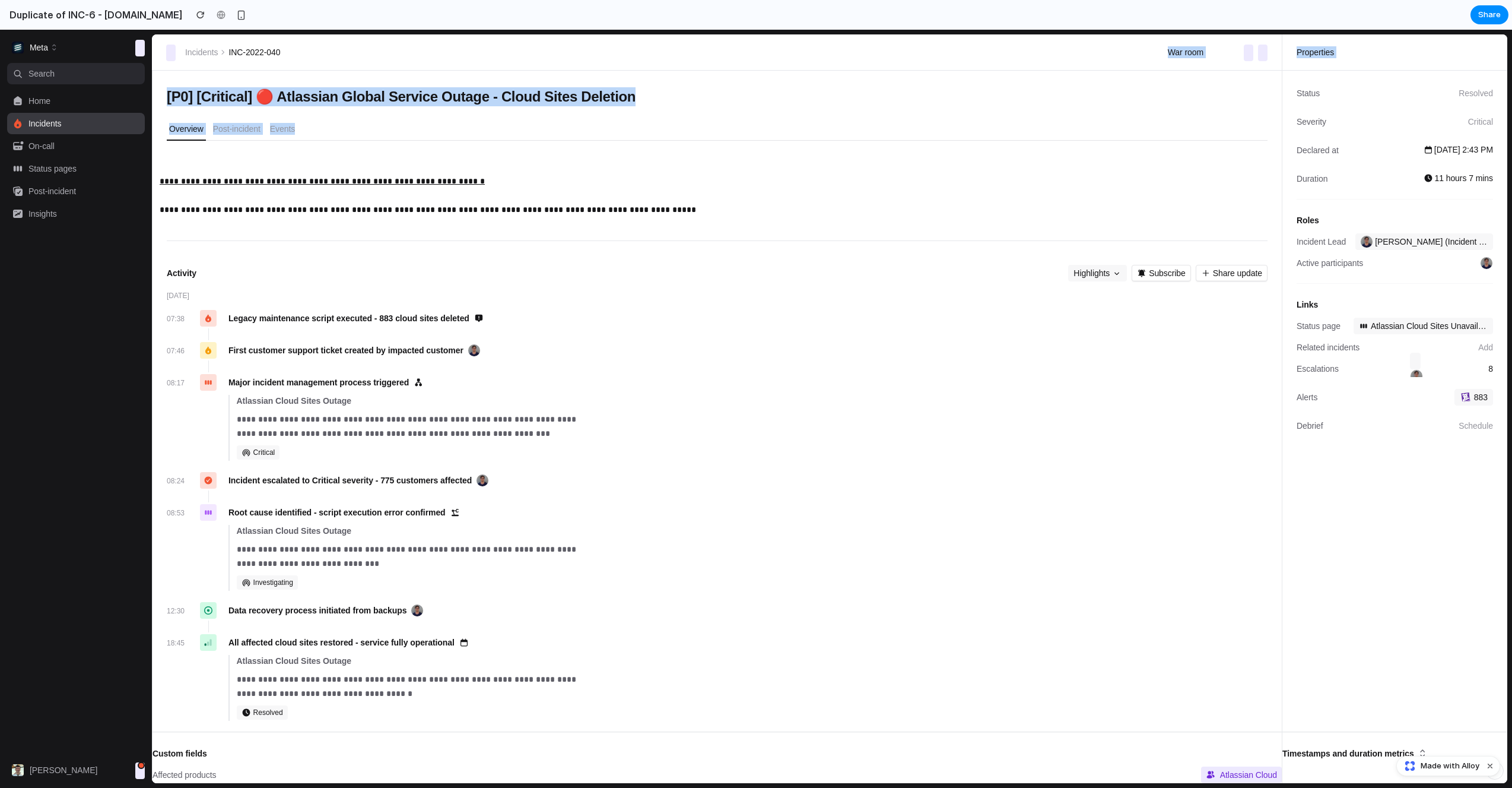
drag, startPoint x: 742, startPoint y: 251, endPoint x: 652, endPoint y: 22, distance: 246.1
click at [652, 29] on html "**********" at bounding box center [756, 408] width 1512 height 758
click at [704, 83] on button "[P0] [Critical] 🔴 Atlassian Global Service Outage - Cloud Sites Deletion" at bounding box center [710, 96] width 1101 height 33
click at [679, 60] on div "Incidents INC-2022-040 War room ⌘ K" at bounding box center [717, 52] width 1130 height 36
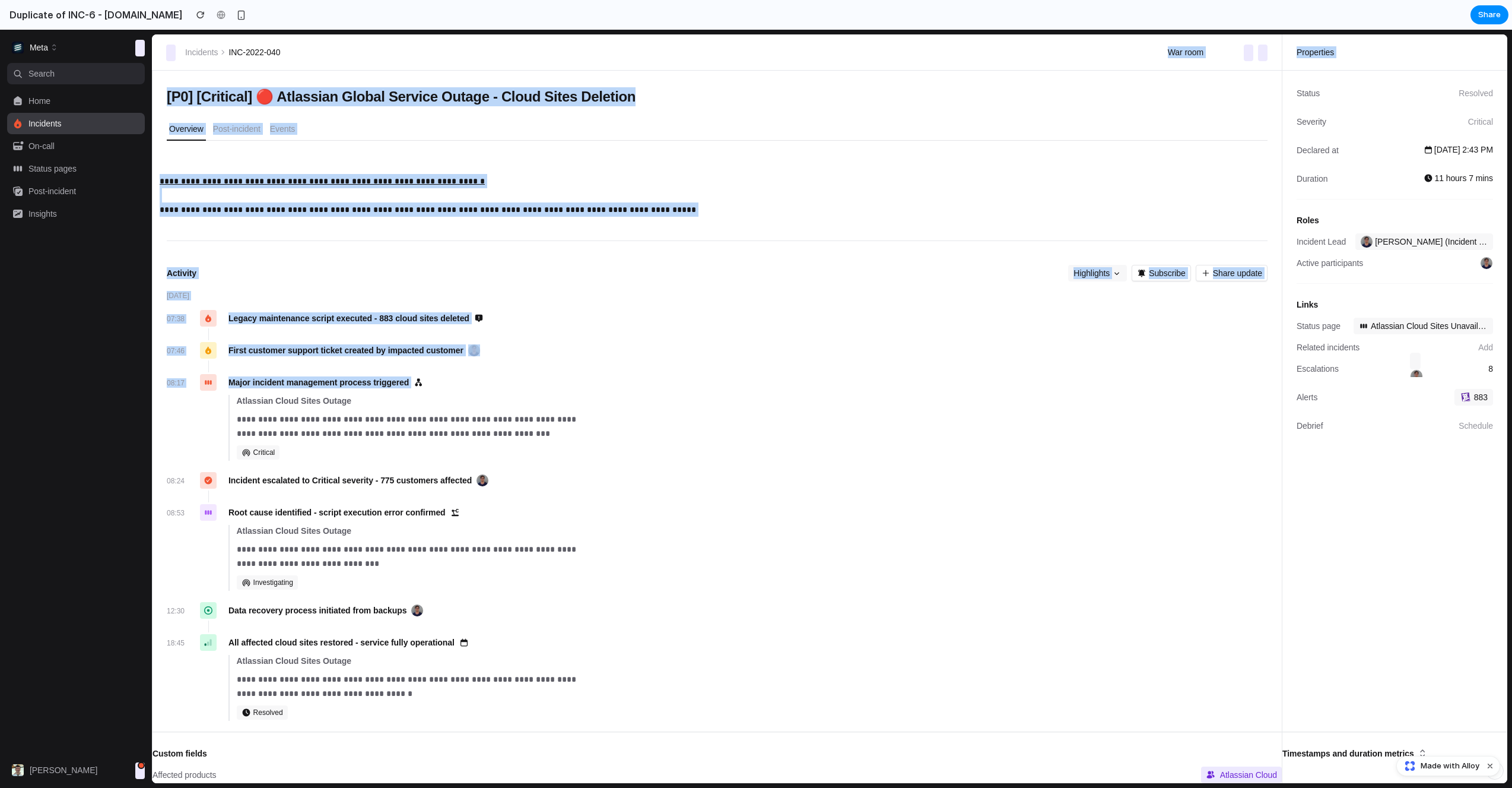
drag, startPoint x: 632, startPoint y: 57, endPoint x: 727, endPoint y: 399, distance: 354.9
click at [726, 399] on div "**********" at bounding box center [830, 408] width 1356 height 749
click at [727, 399] on div "**********" at bounding box center [737, 431] width 1060 height 78
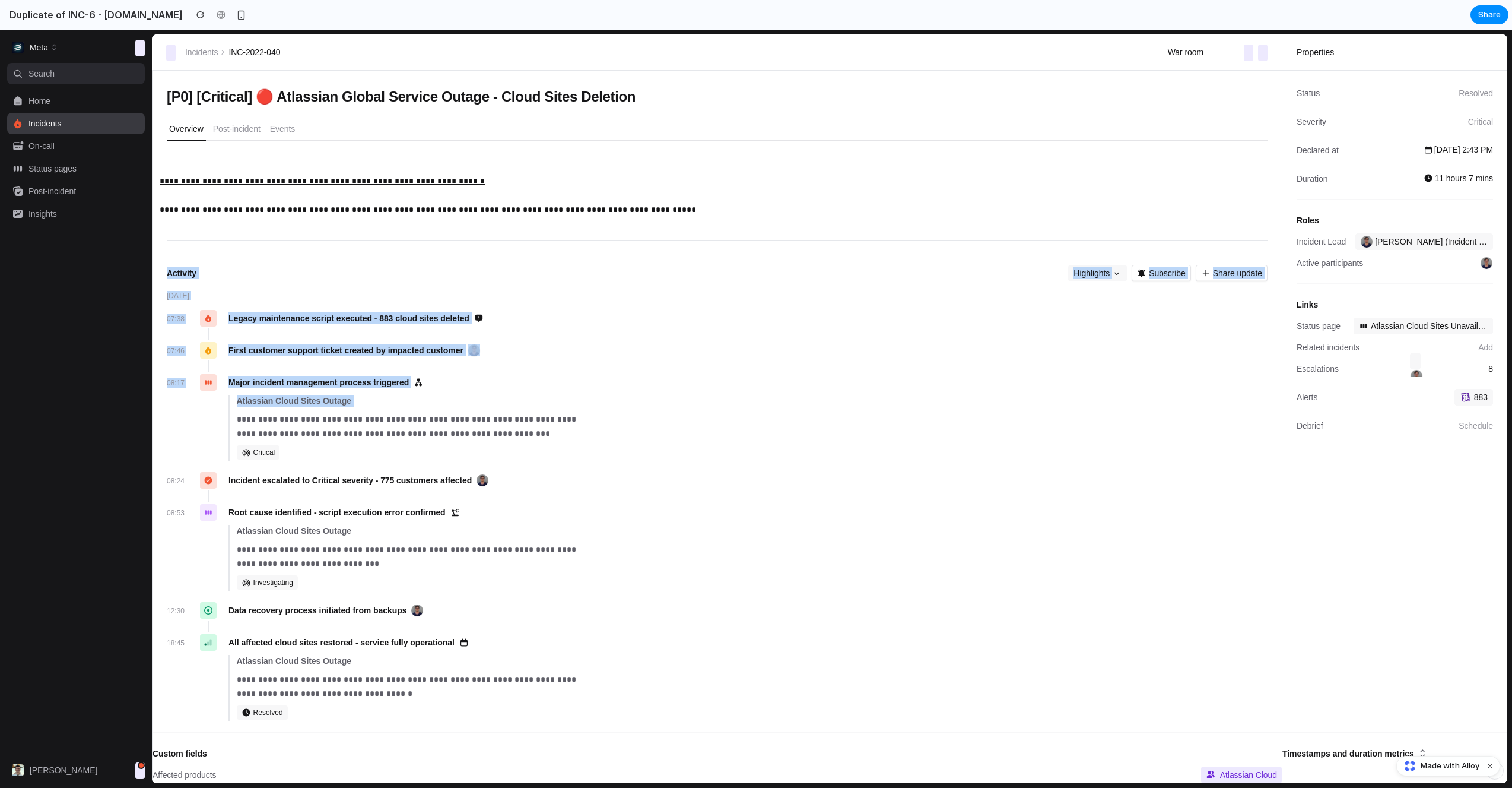
drag, startPoint x: 727, startPoint y: 399, endPoint x: 573, endPoint y: 186, distance: 262.8
click at [587, 200] on div "**********" at bounding box center [717, 448] width 1101 height 586
click at [573, 186] on p "**********" at bounding box center [717, 195] width 1115 height 43
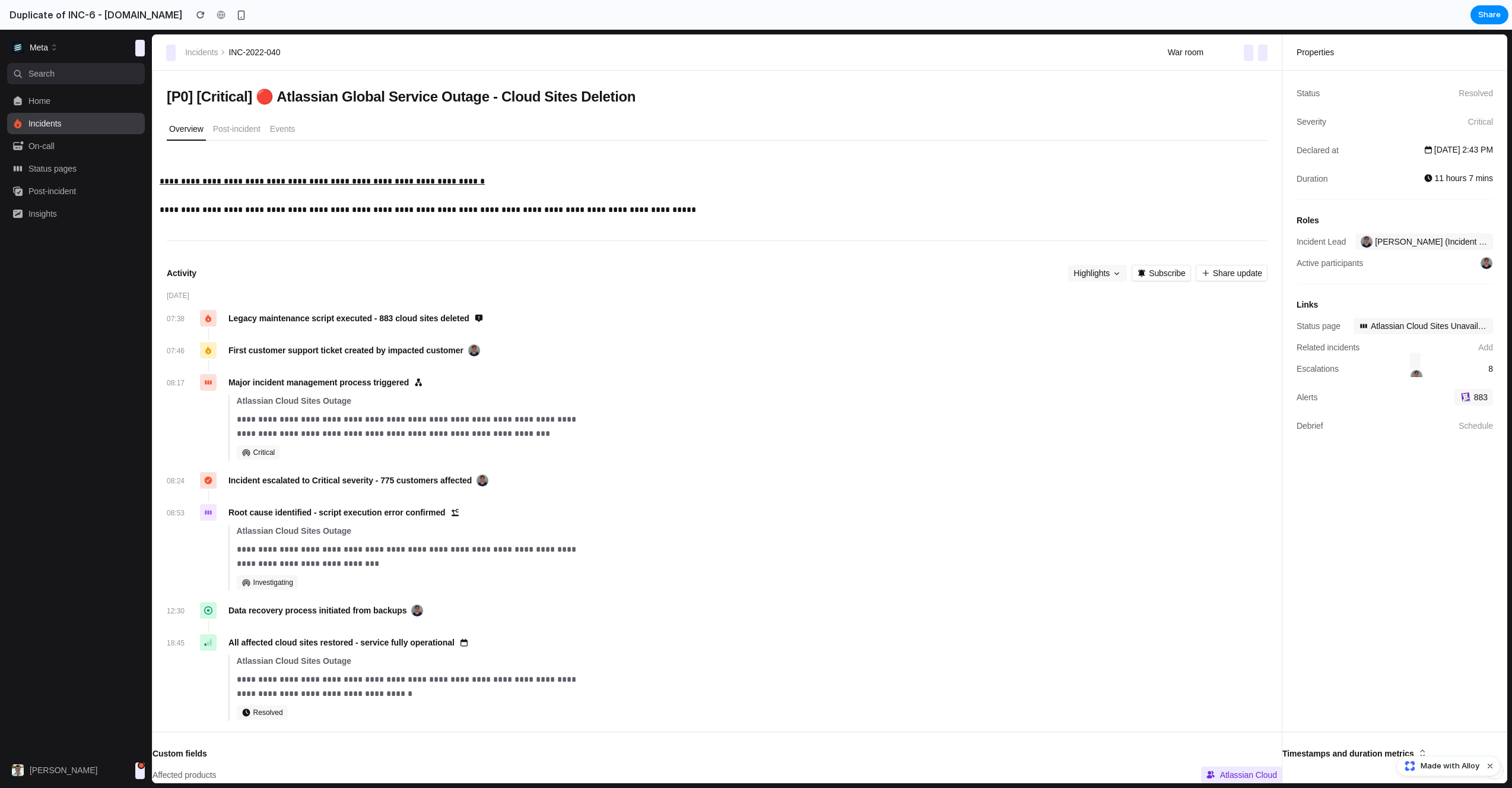
click at [711, 337] on div at bounding box center [737, 334] width 1060 height 12
click at [37, 668] on button "[PERSON_NAME]" at bounding box center [69, 770] width 123 height 22
